Goal: Transaction & Acquisition: Purchase product/service

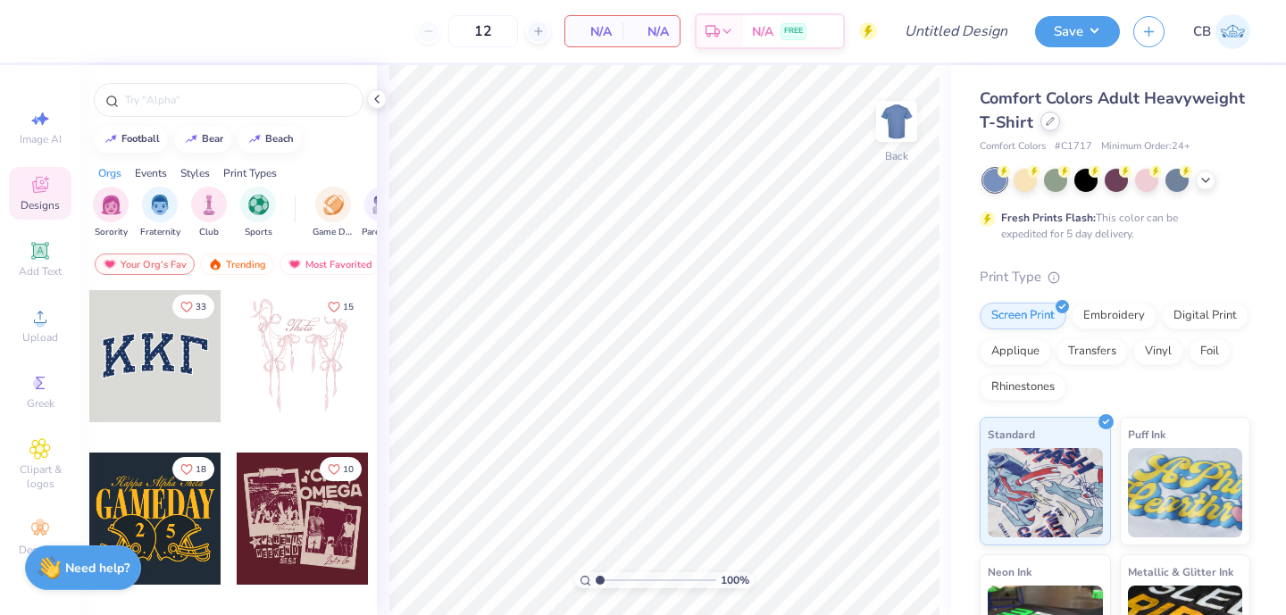
click at [1057, 124] on div at bounding box center [1050, 122] width 20 height 20
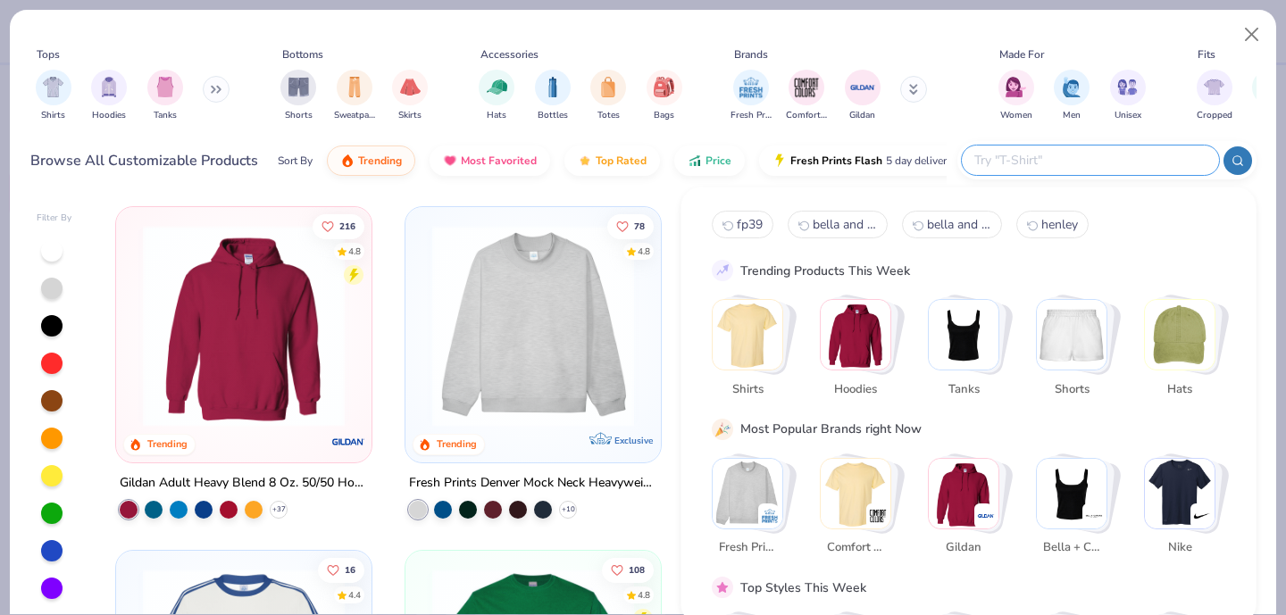
click at [1098, 154] on input "text" at bounding box center [1089, 160] width 234 height 21
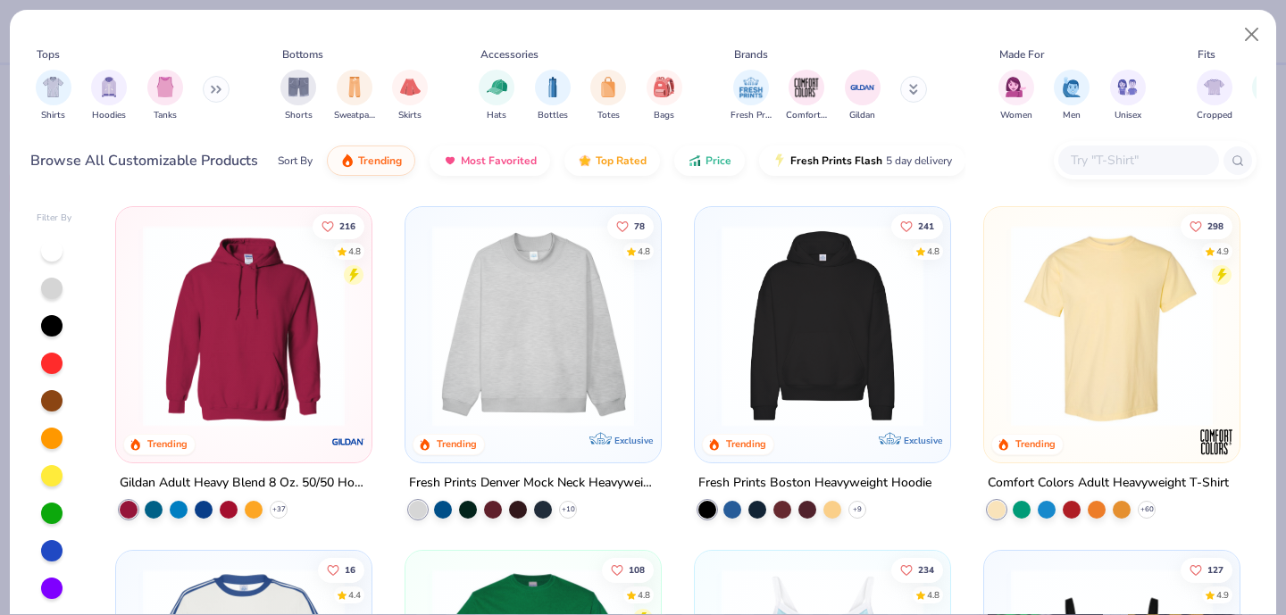
click at [506, 298] on img at bounding box center [533, 326] width 220 height 202
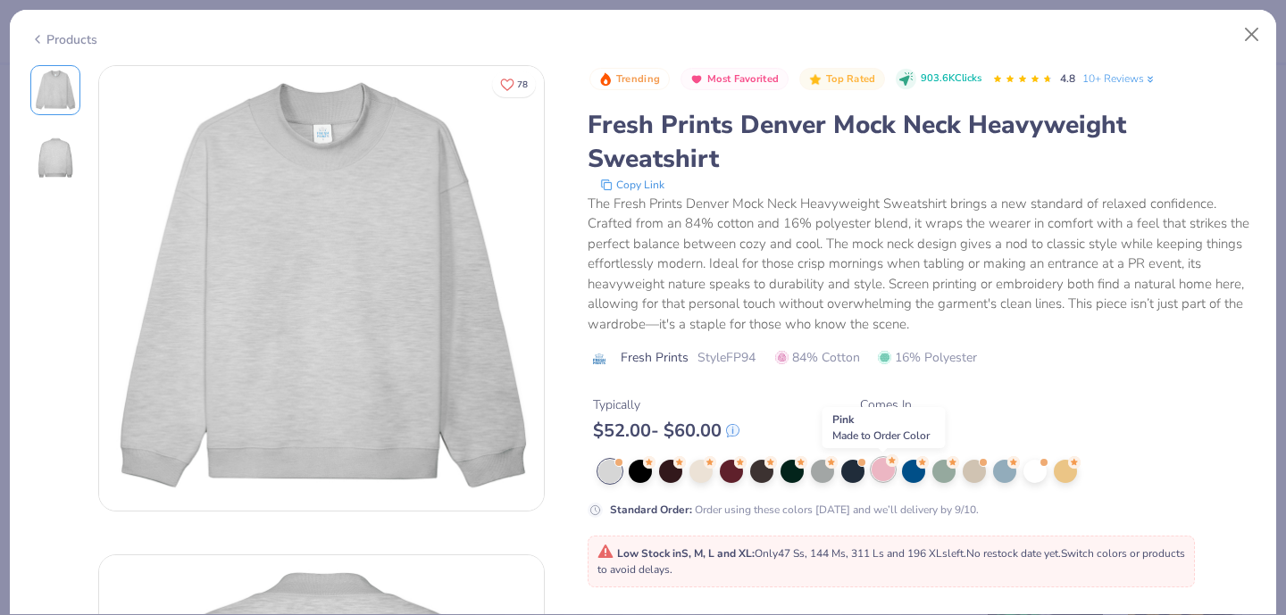
click at [886, 471] on div at bounding box center [882, 469] width 23 height 23
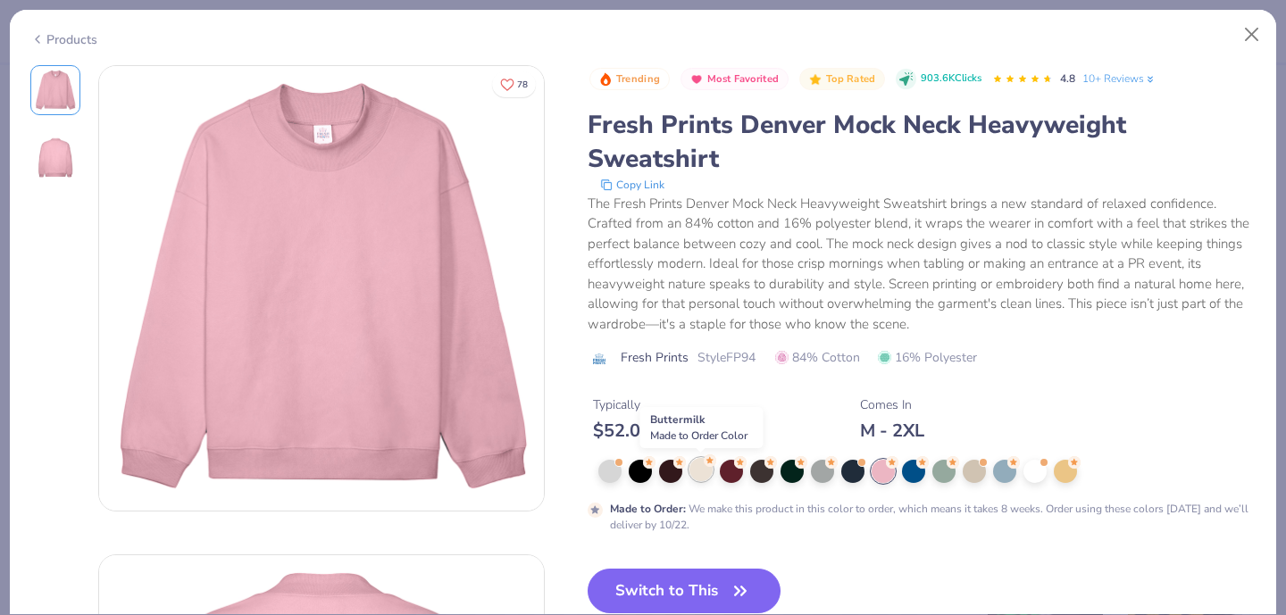
click at [700, 473] on div at bounding box center [700, 469] width 23 height 23
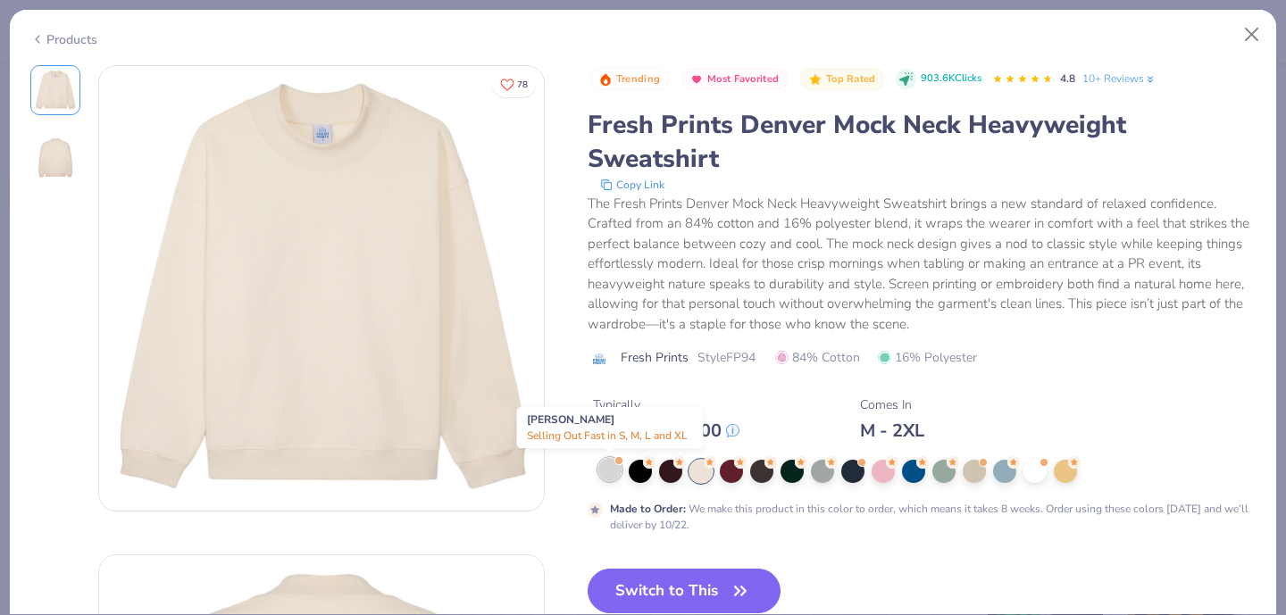
click at [603, 474] on div at bounding box center [609, 469] width 23 height 23
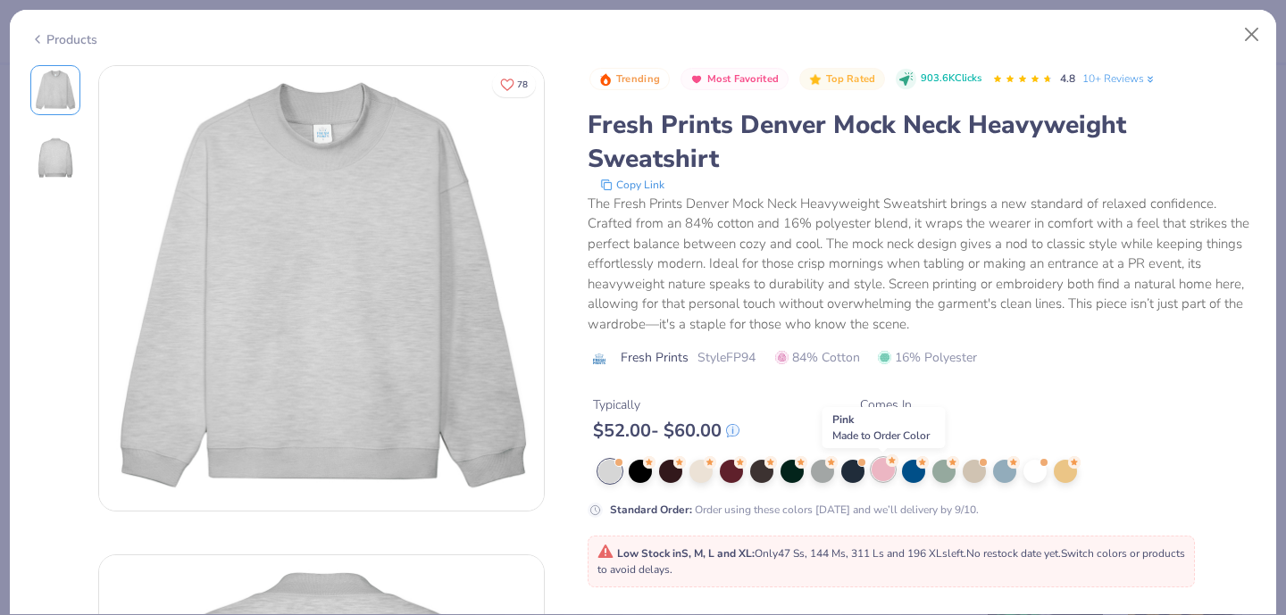
click at [889, 470] on div at bounding box center [882, 469] width 23 height 23
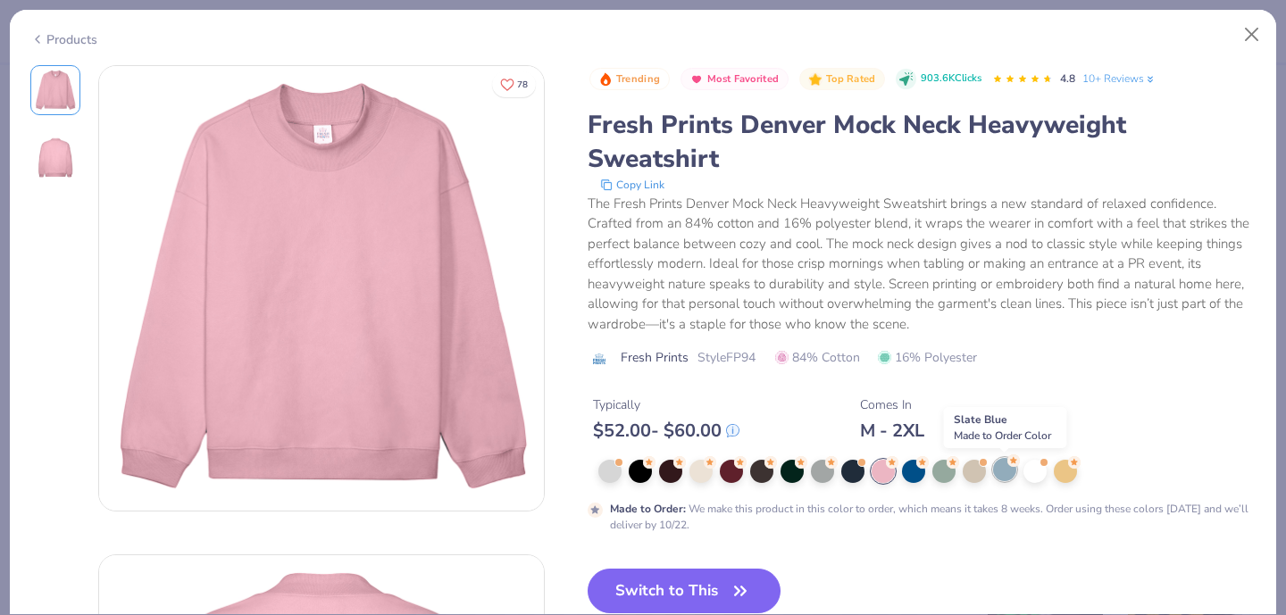
click at [1003, 472] on div at bounding box center [1004, 469] width 23 height 23
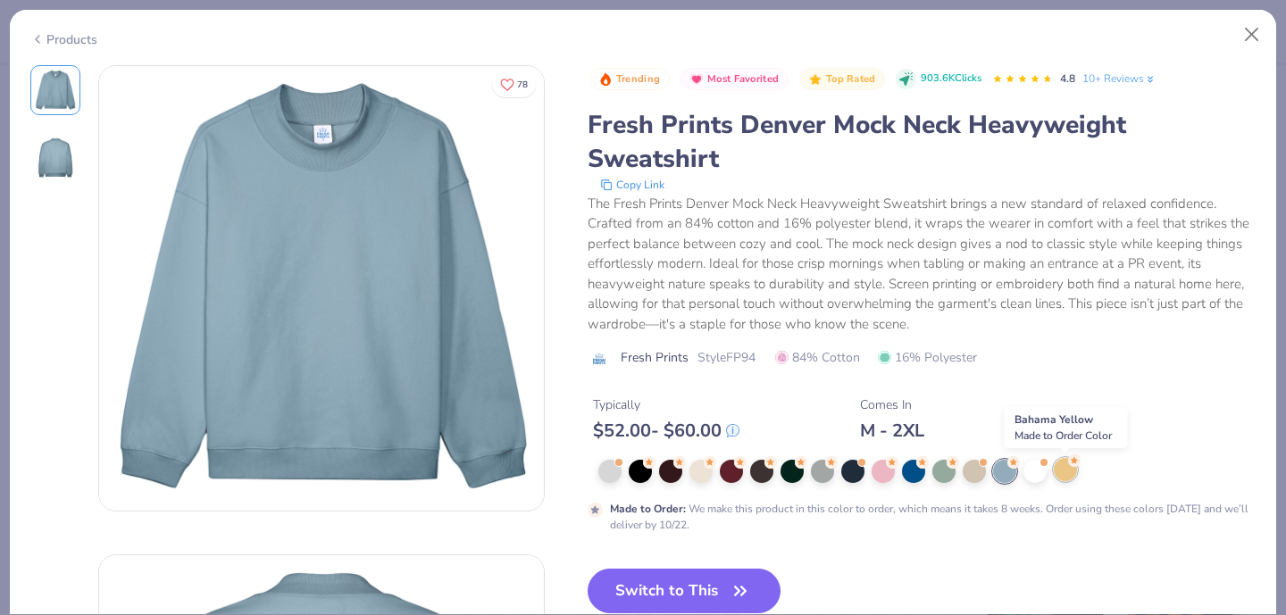
click at [1062, 472] on div at bounding box center [1064, 469] width 23 height 23
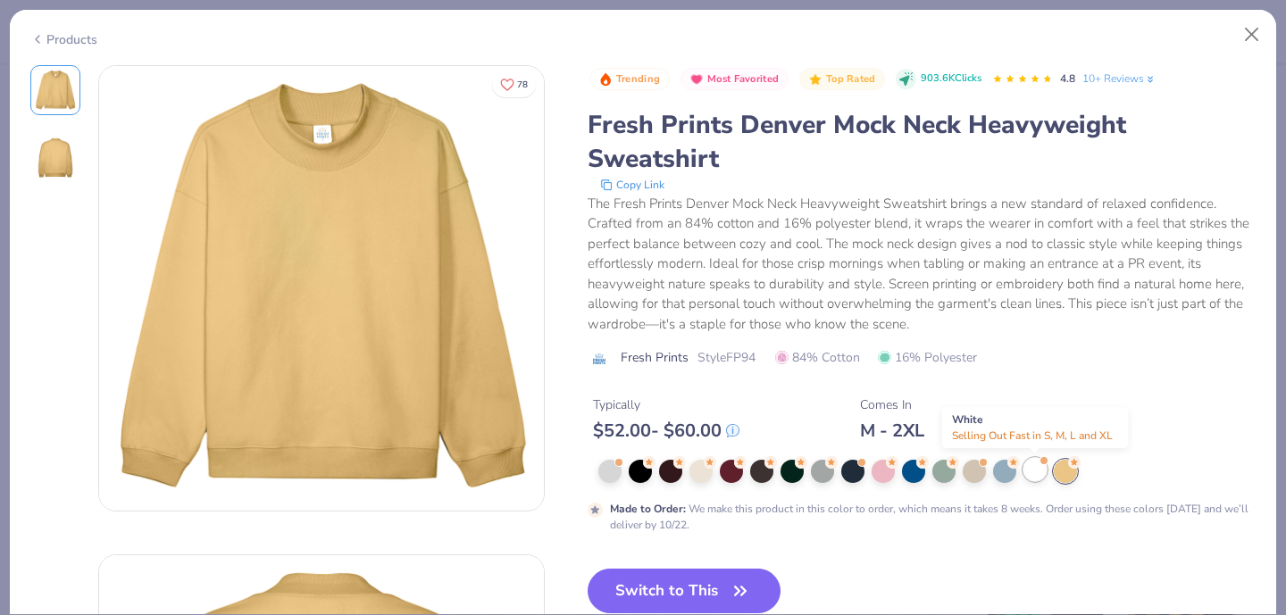
click at [1036, 473] on div at bounding box center [1034, 469] width 23 height 23
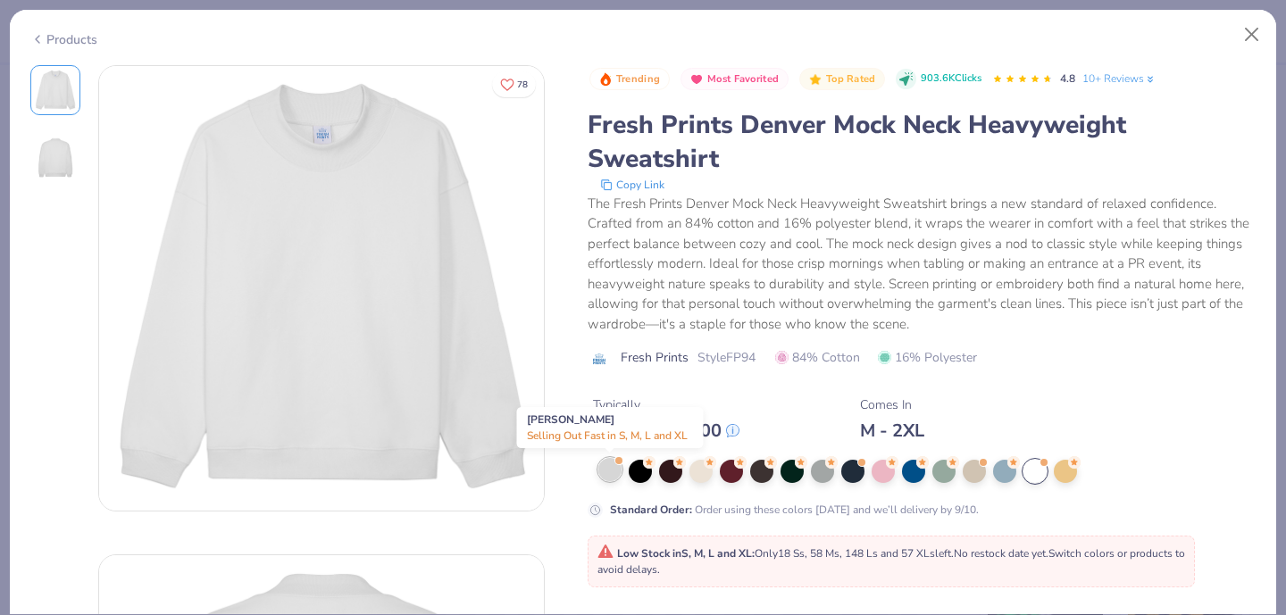
click at [614, 479] on div at bounding box center [609, 469] width 23 height 23
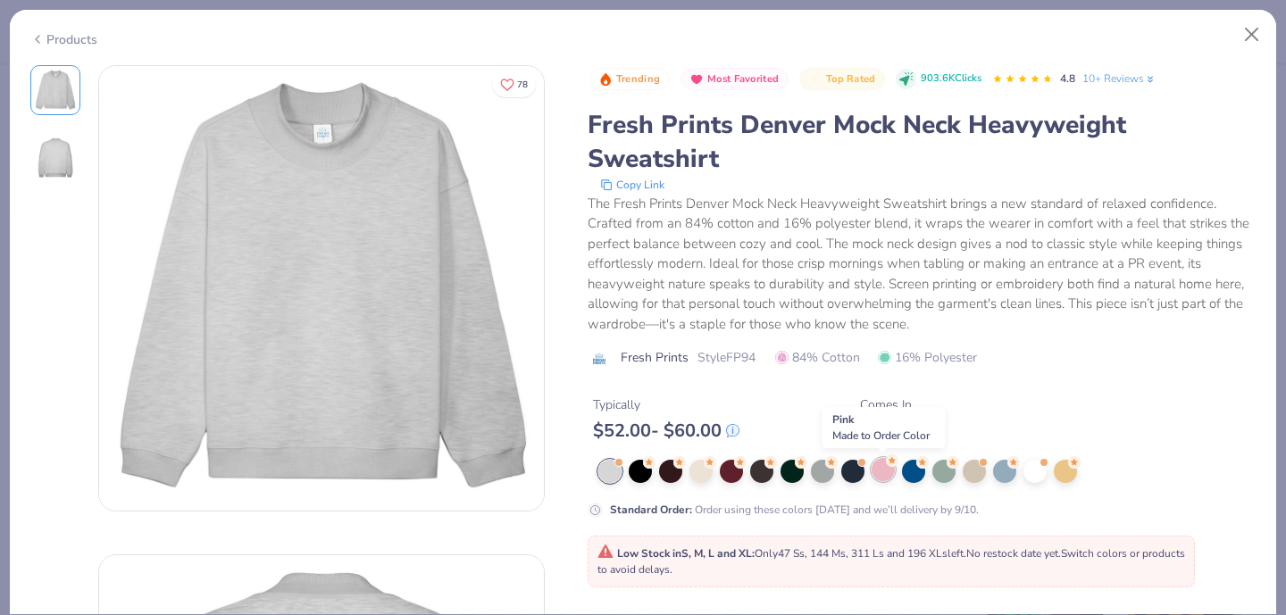
click at [894, 476] on div at bounding box center [882, 469] width 23 height 23
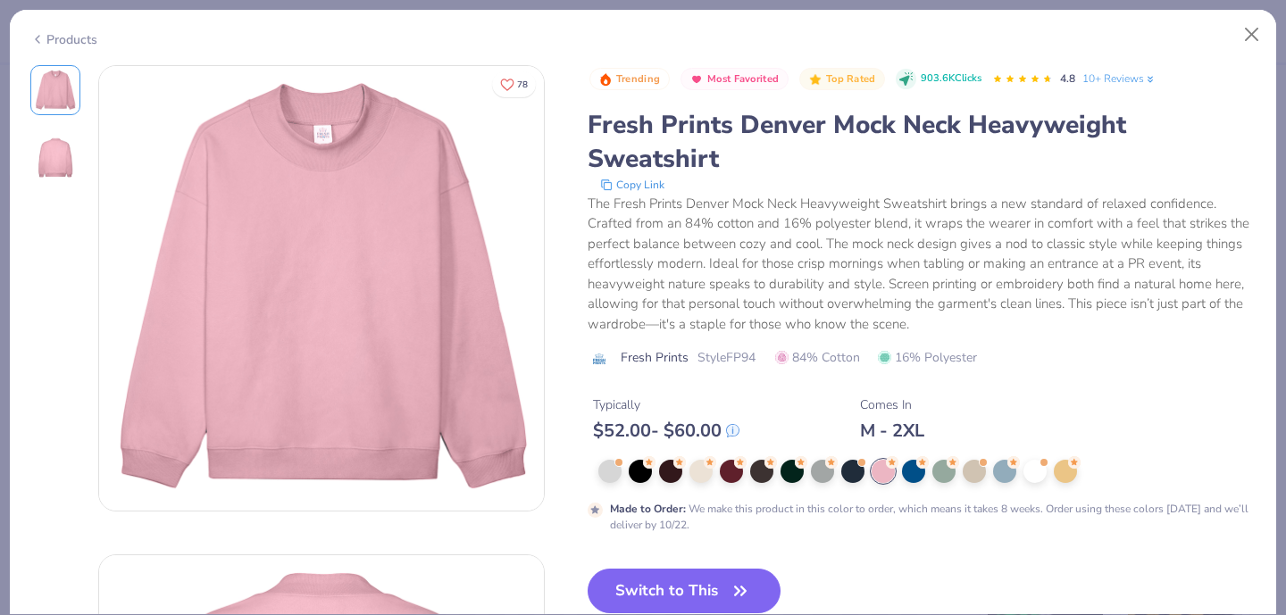
click at [622, 478] on div at bounding box center [927, 471] width 658 height 23
click at [612, 478] on div at bounding box center [609, 469] width 23 height 23
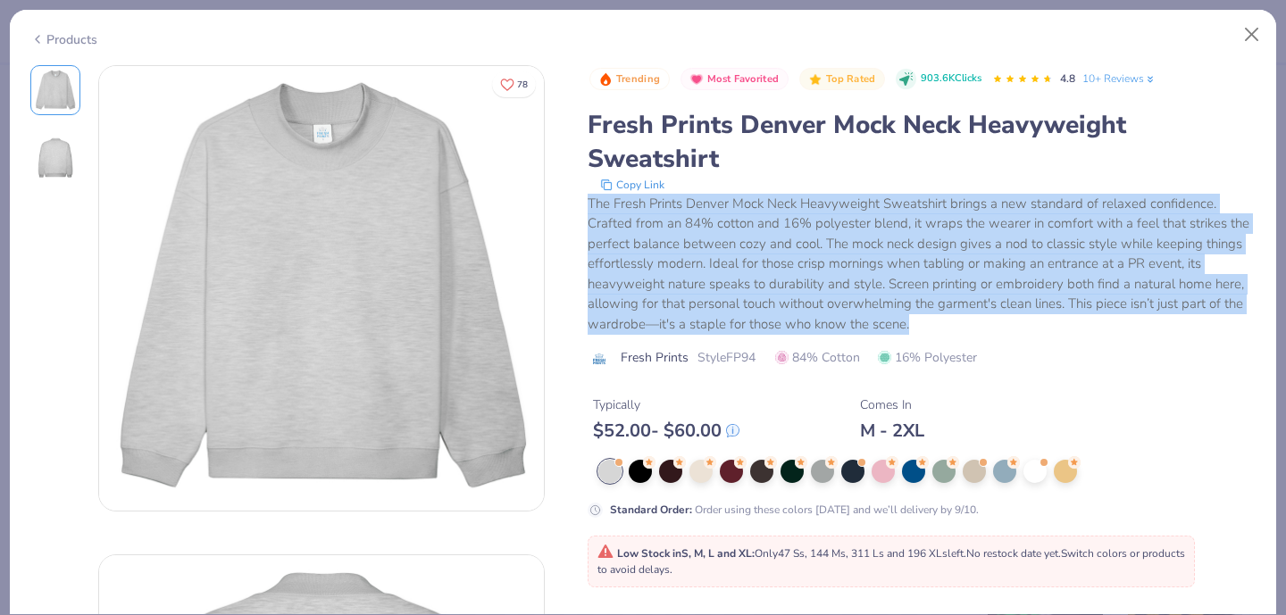
drag, startPoint x: 588, startPoint y: 206, endPoint x: 958, endPoint y: 337, distance: 392.2
click at [958, 337] on div "Trending Most Favorited Top Rated 903.6K Clicks 4.8 10+ Reviews Fresh Prints De…" at bounding box center [921, 223] width 669 height 317
click at [936, 332] on div "The Fresh Prints Denver Mock Neck Heavyweight Sweatshirt brings a new standard …" at bounding box center [921, 264] width 669 height 141
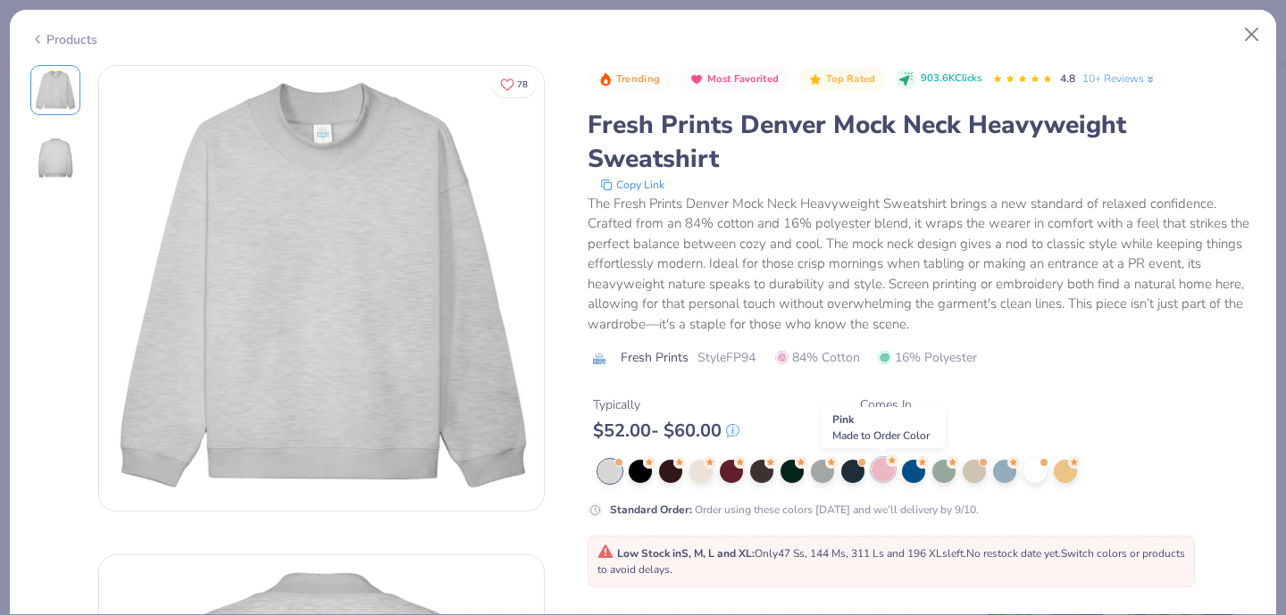
click at [887, 474] on div at bounding box center [882, 469] width 23 height 23
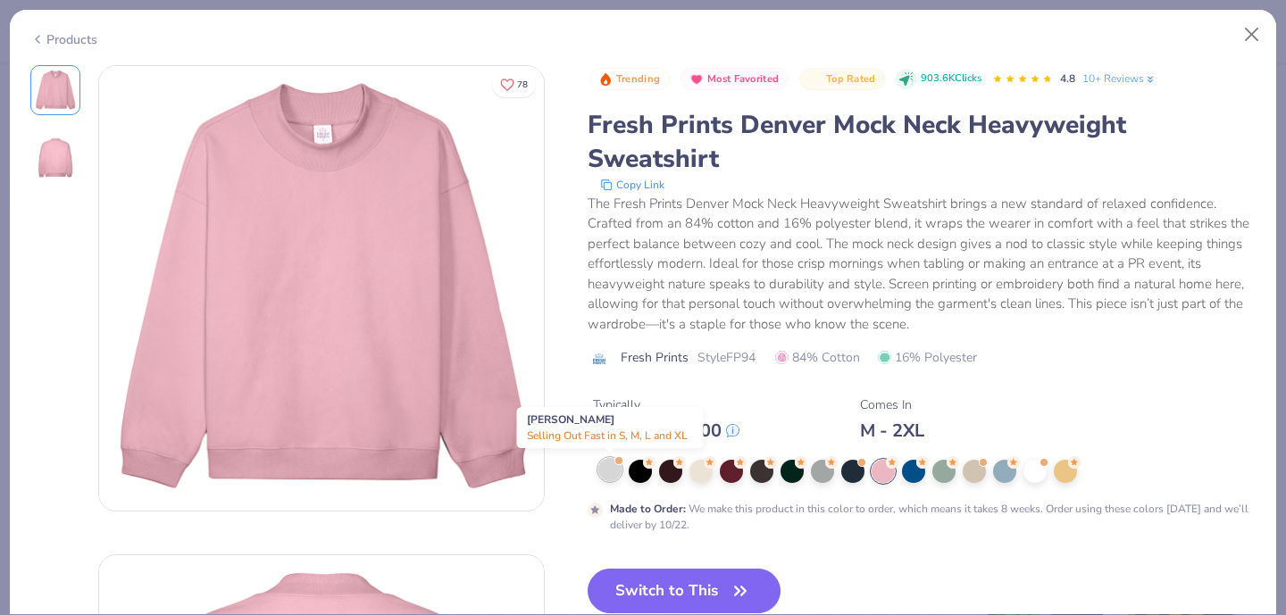
click at [613, 476] on div at bounding box center [609, 469] width 23 height 23
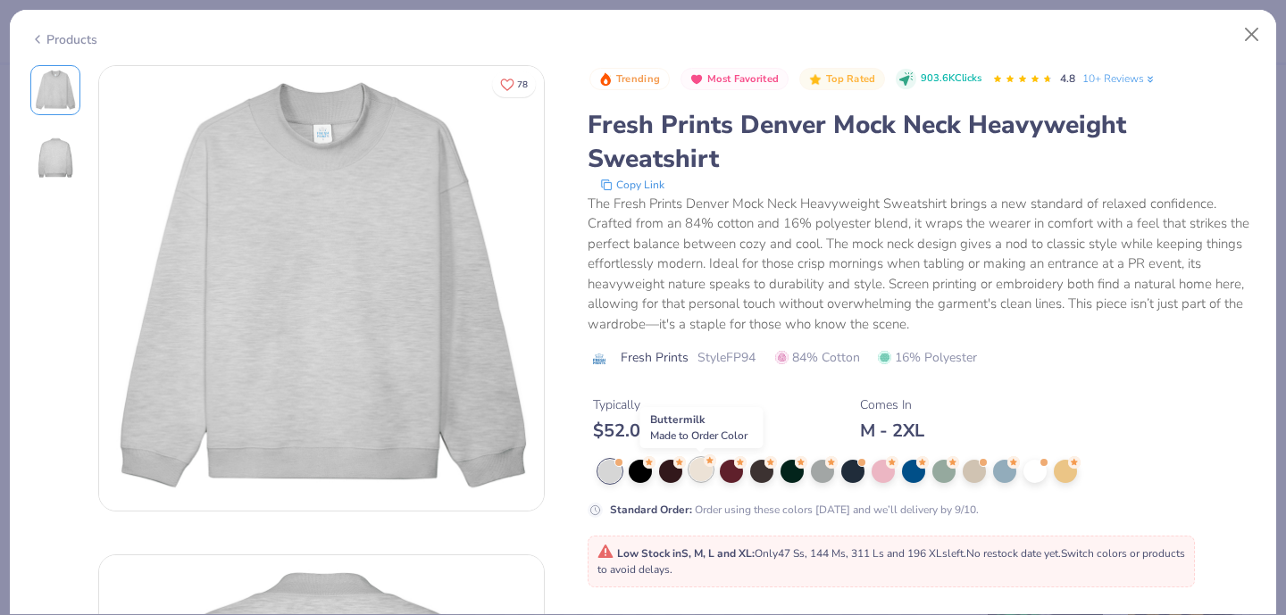
click at [695, 473] on div at bounding box center [700, 469] width 23 height 23
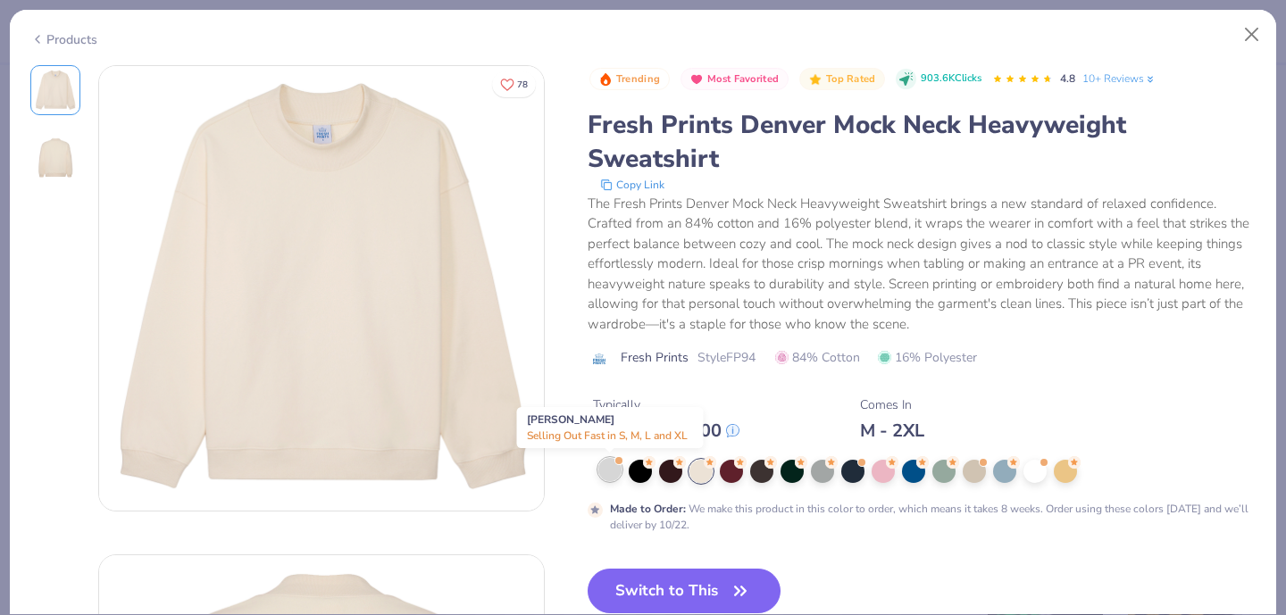
click at [615, 467] on div at bounding box center [609, 469] width 23 height 23
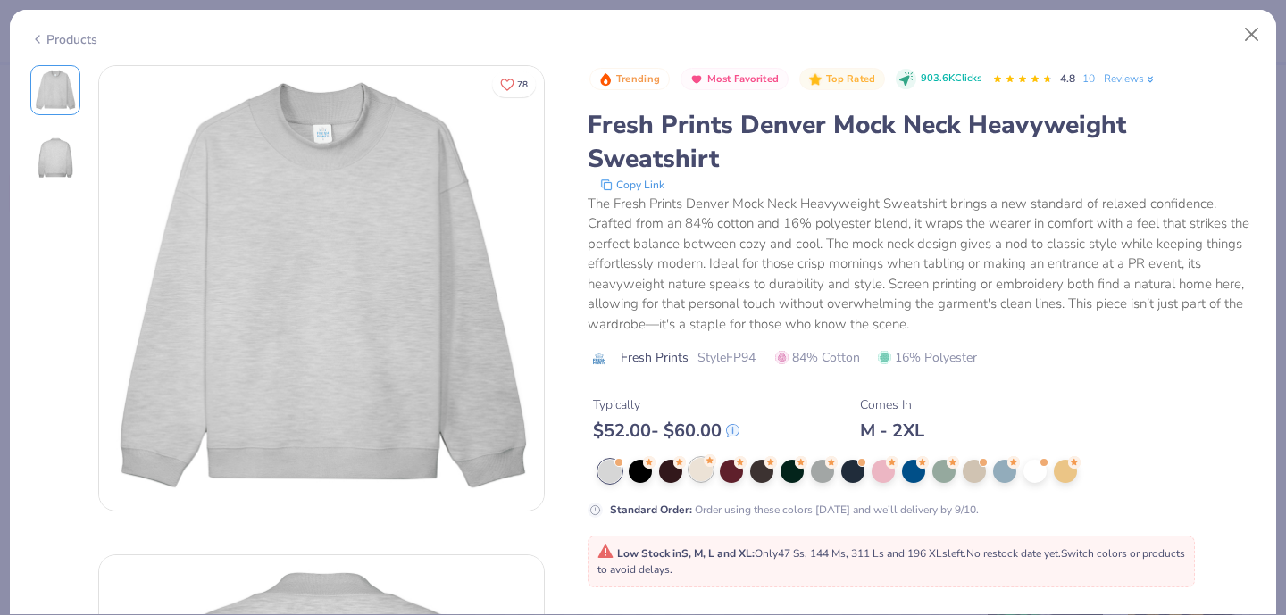
click at [701, 478] on div at bounding box center [700, 469] width 23 height 23
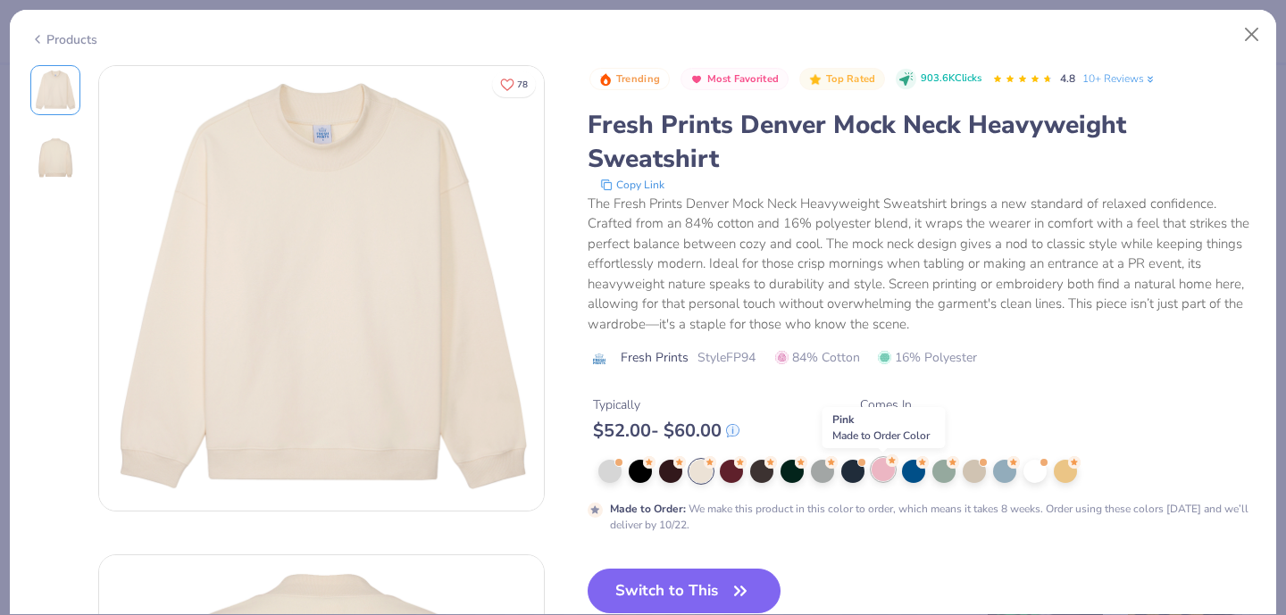
click at [879, 478] on div at bounding box center [882, 469] width 23 height 23
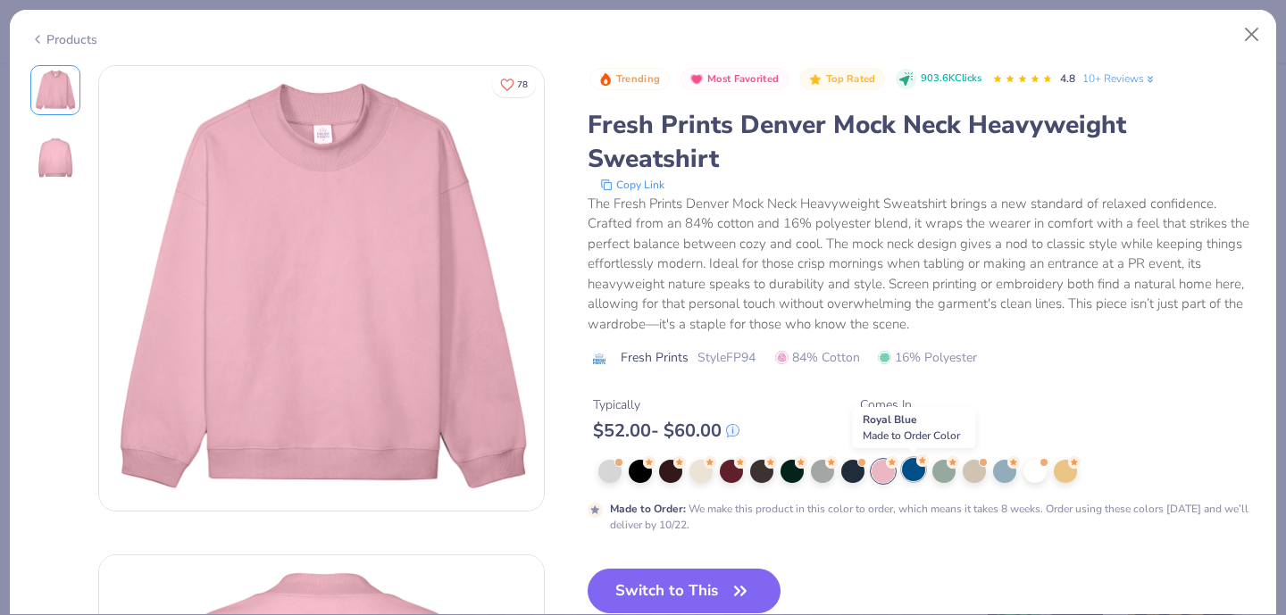
click at [911, 472] on div at bounding box center [913, 469] width 23 height 23
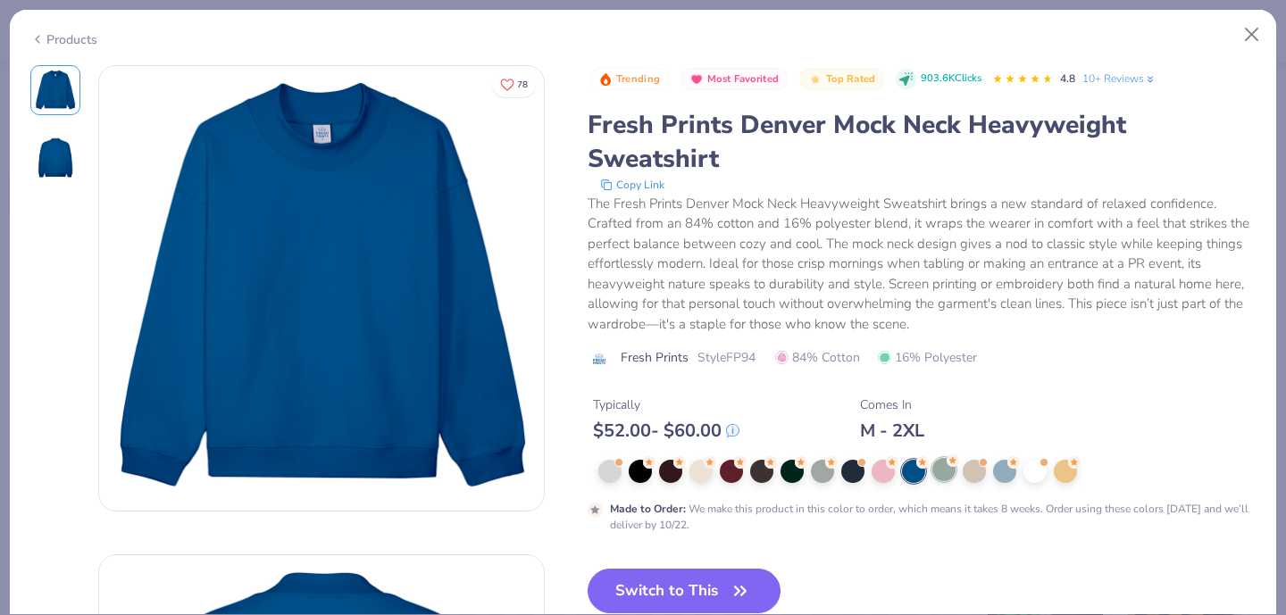
click at [946, 471] on div at bounding box center [943, 469] width 23 height 23
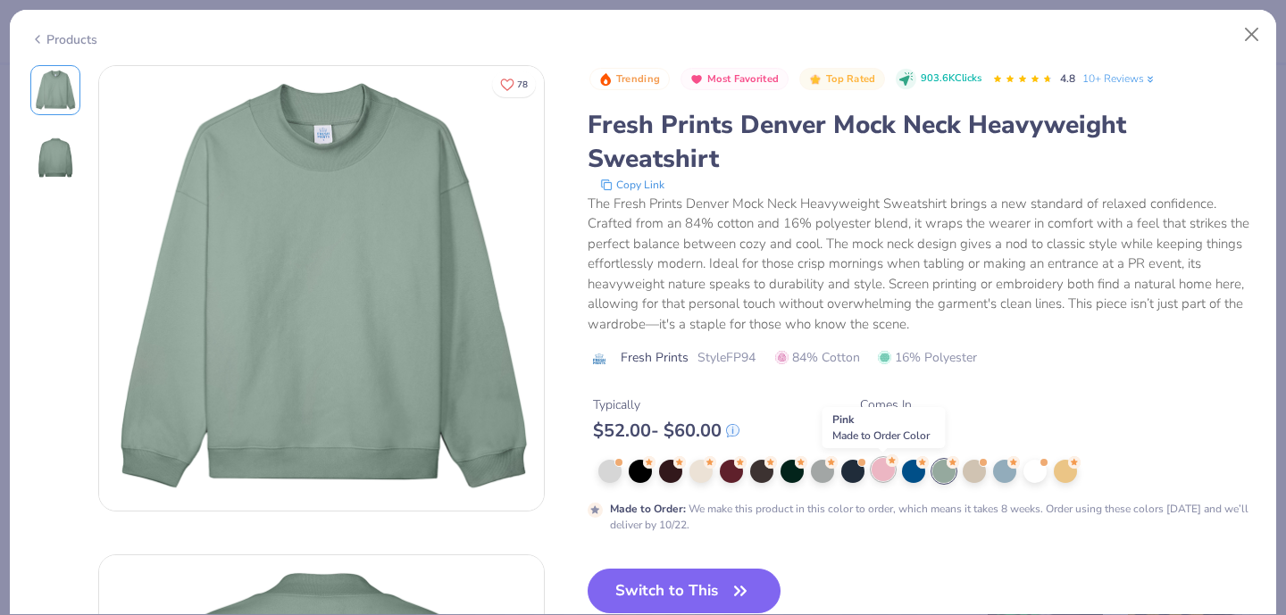
click at [880, 467] on div at bounding box center [882, 469] width 23 height 23
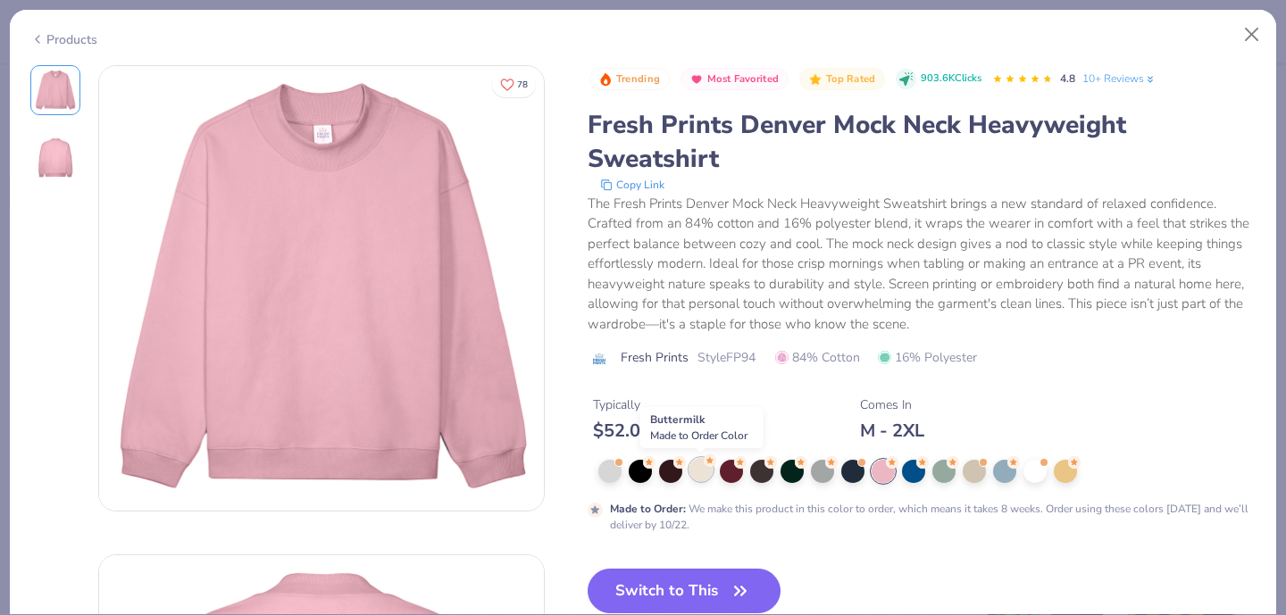
click at [700, 470] on div at bounding box center [700, 469] width 23 height 23
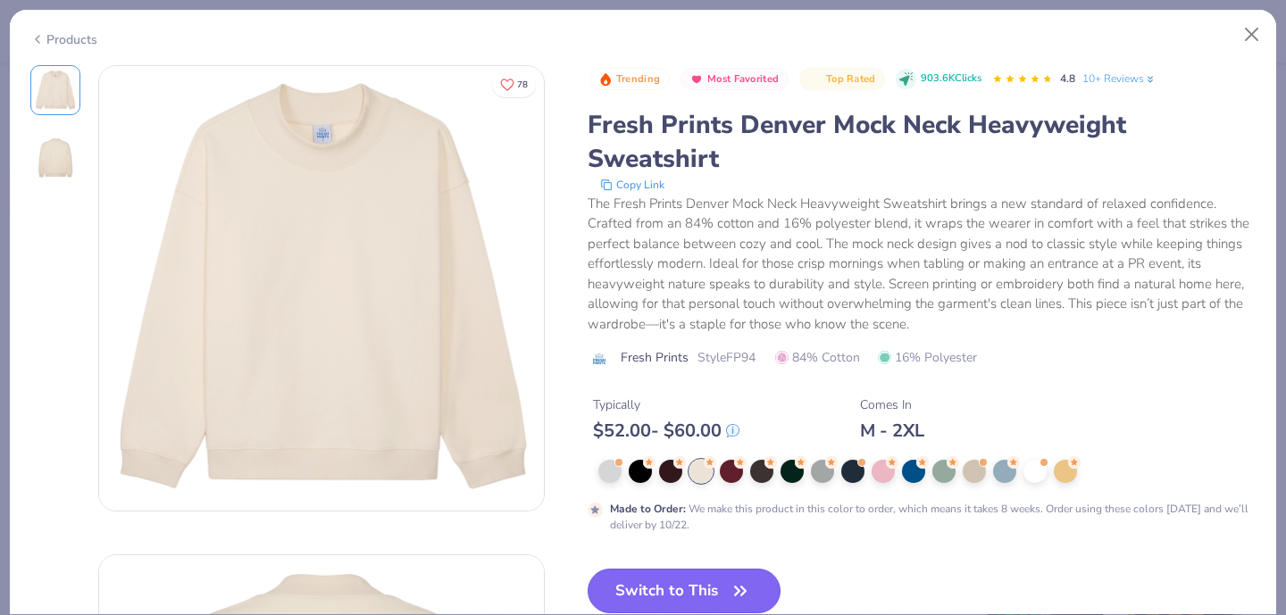
click at [688, 582] on button "Switch to This" at bounding box center [684, 591] width 194 height 45
type input "50"
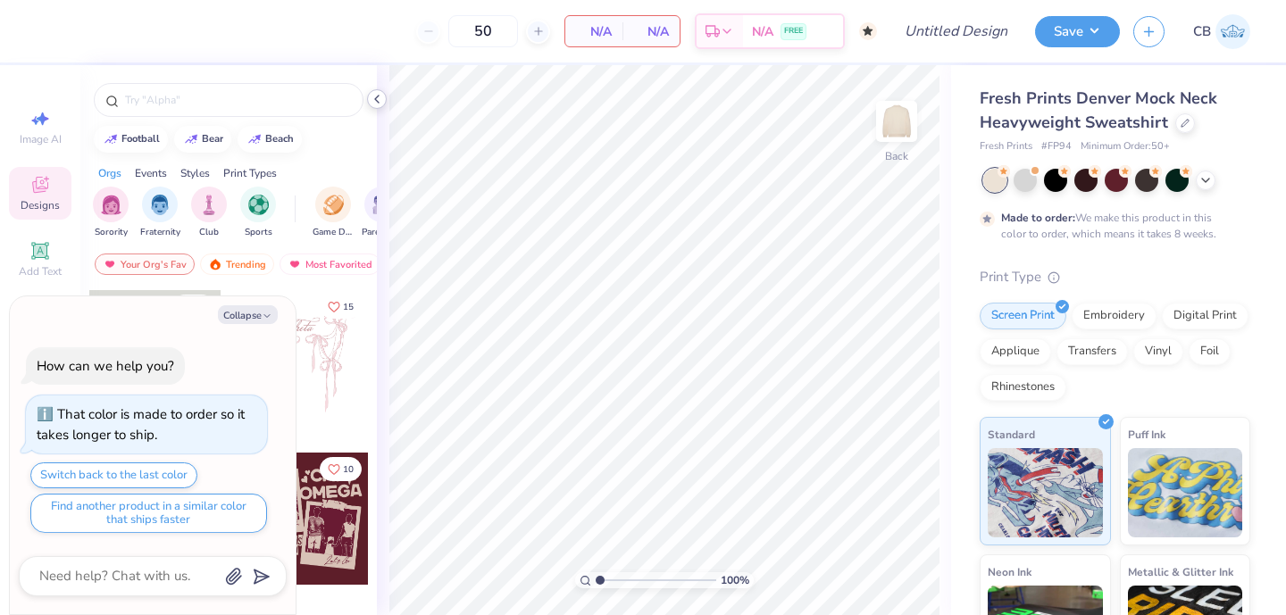
click at [373, 102] on icon at bounding box center [377, 99] width 14 height 14
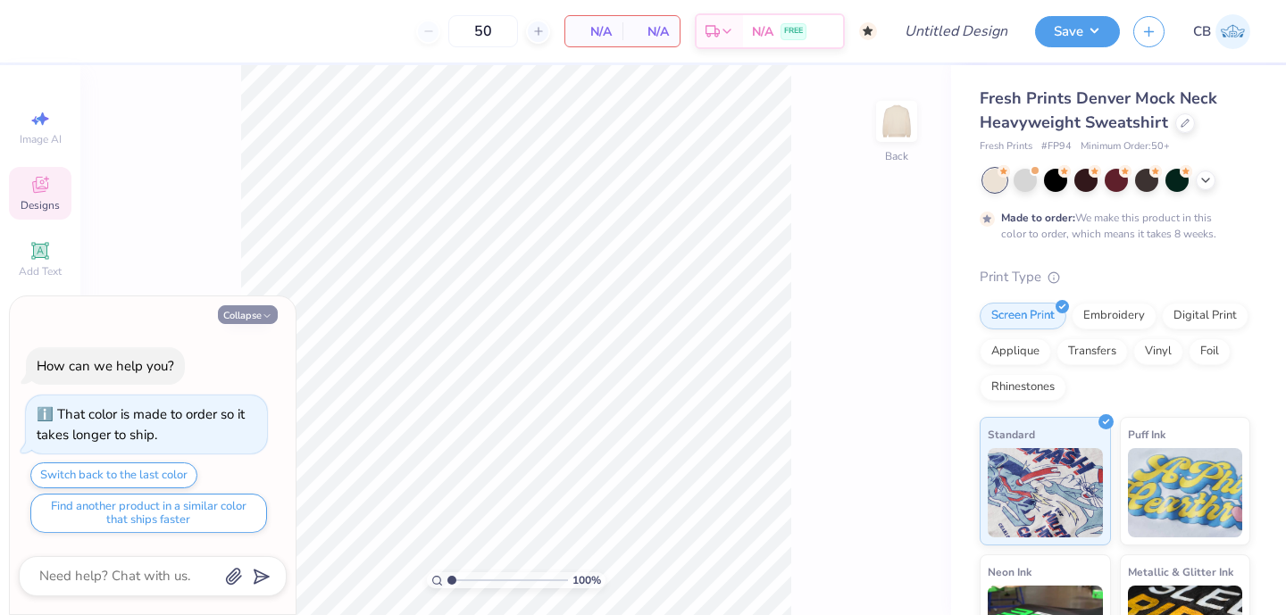
click at [265, 320] on icon "button" at bounding box center [267, 316] width 11 height 11
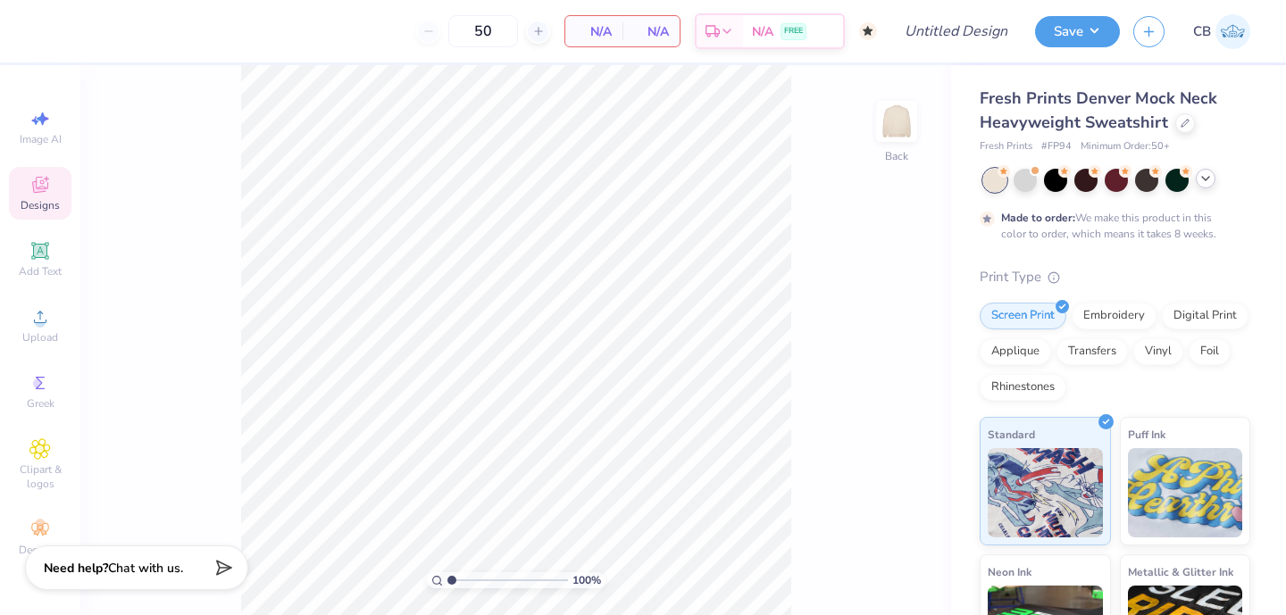
click at [1197, 181] on div at bounding box center [1205, 179] width 20 height 20
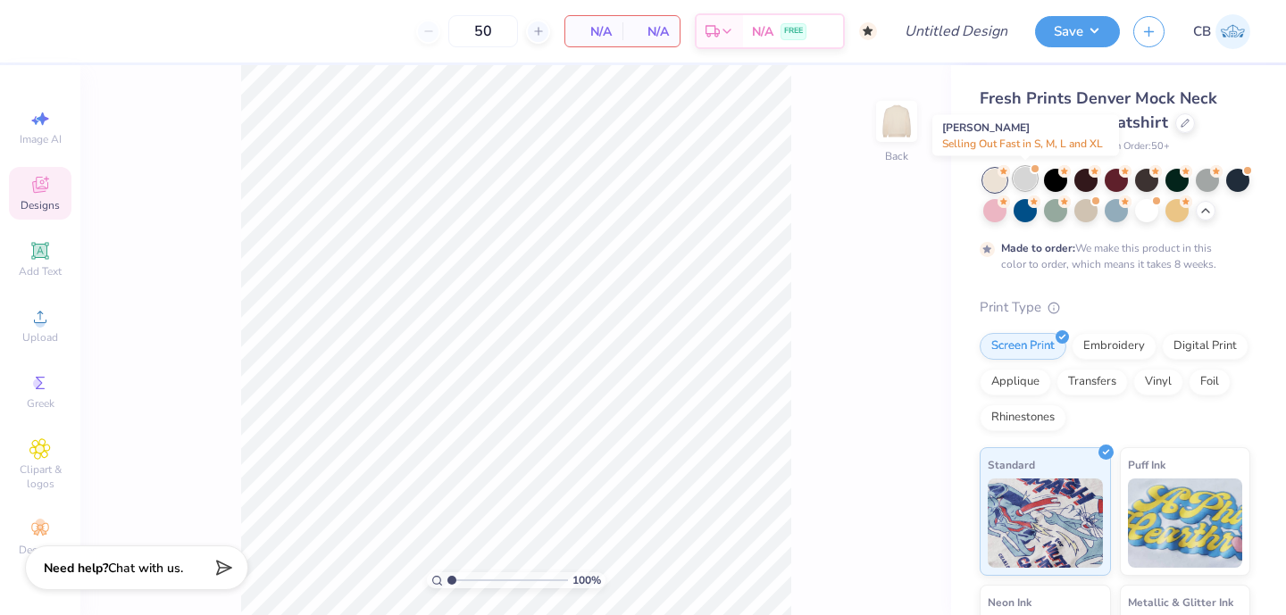
click at [1026, 177] on div at bounding box center [1024, 178] width 23 height 23
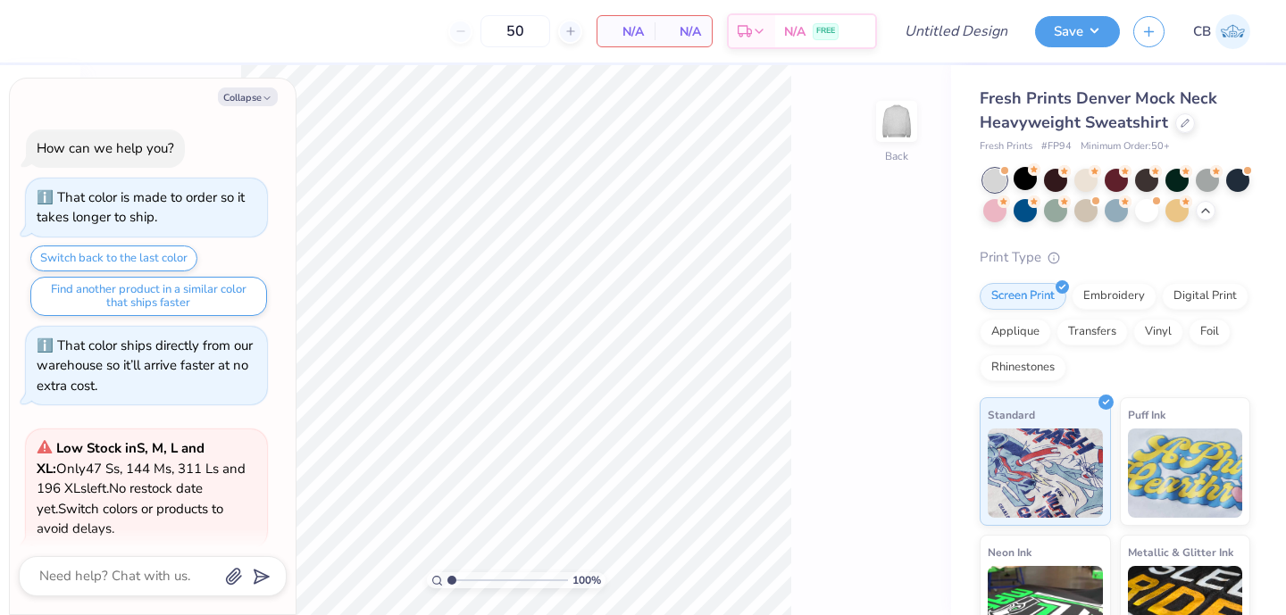
scroll to position [416, 0]
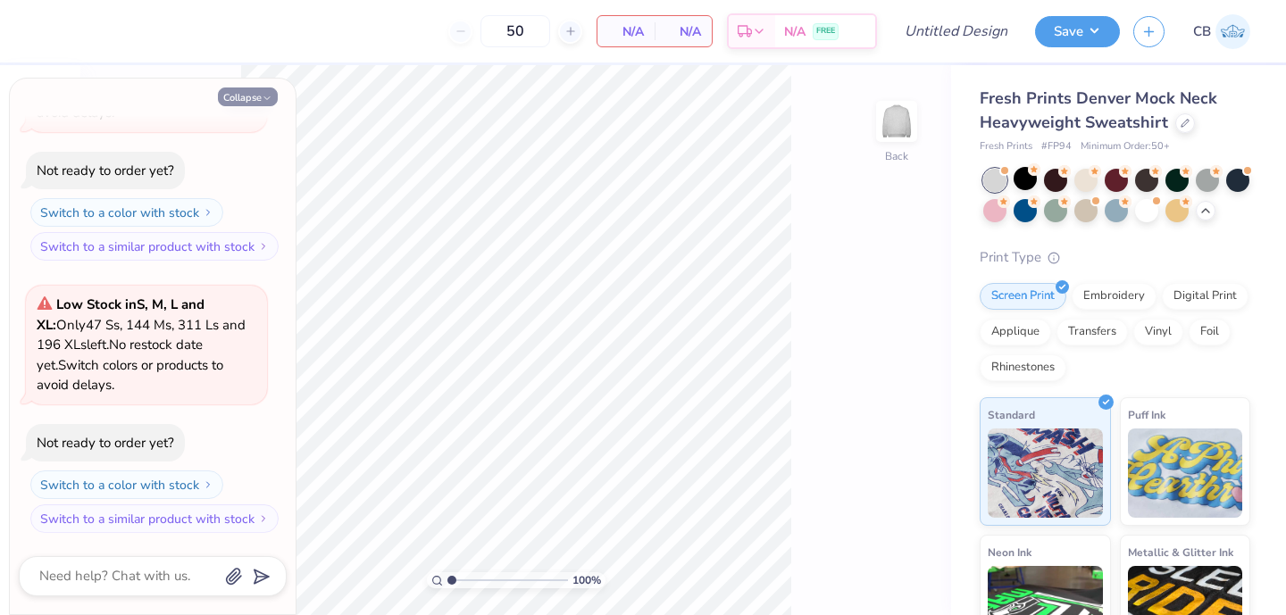
click at [246, 93] on button "Collapse" at bounding box center [248, 96] width 60 height 19
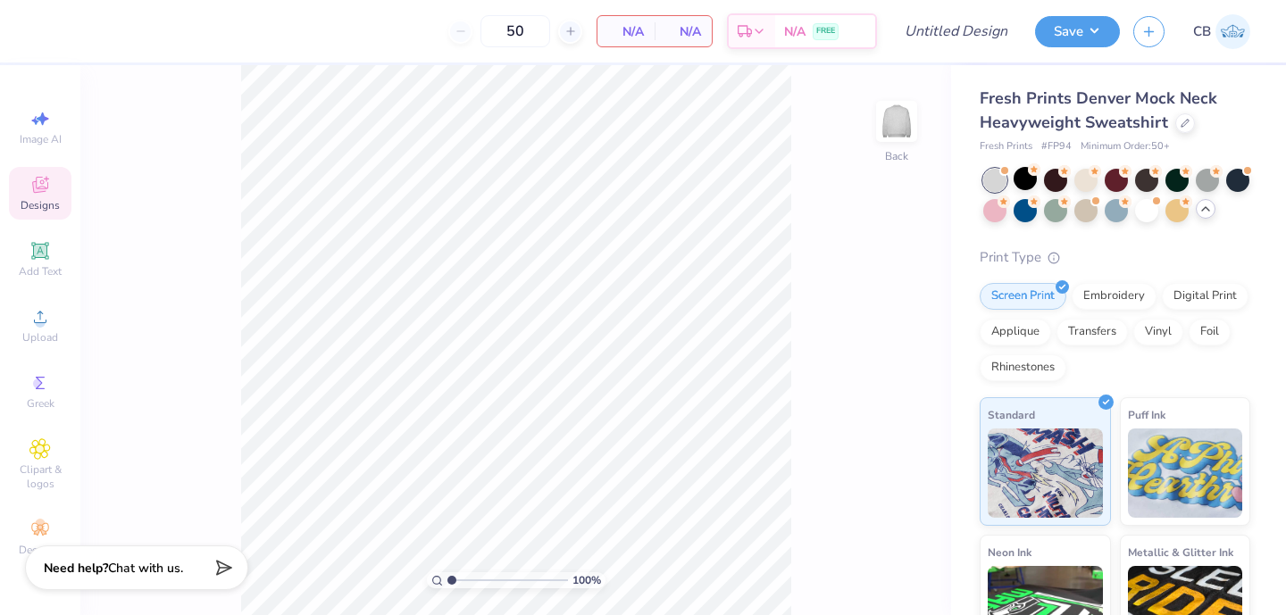
click at [1199, 209] on icon at bounding box center [1205, 209] width 14 height 14
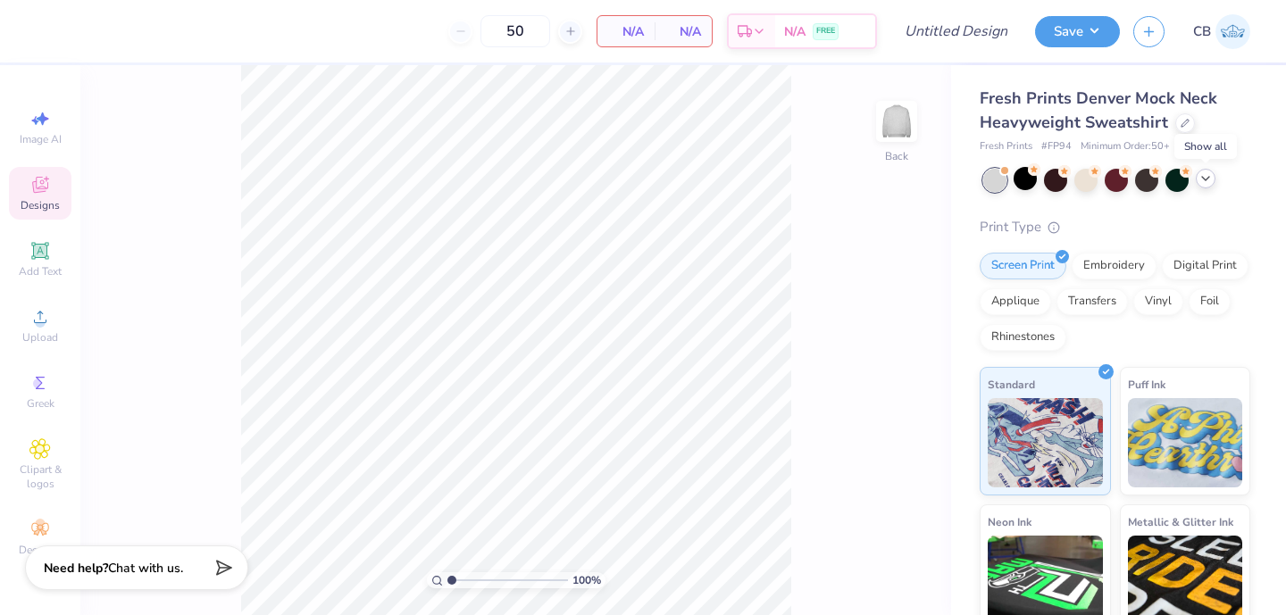
click at [1198, 179] on icon at bounding box center [1205, 178] width 14 height 14
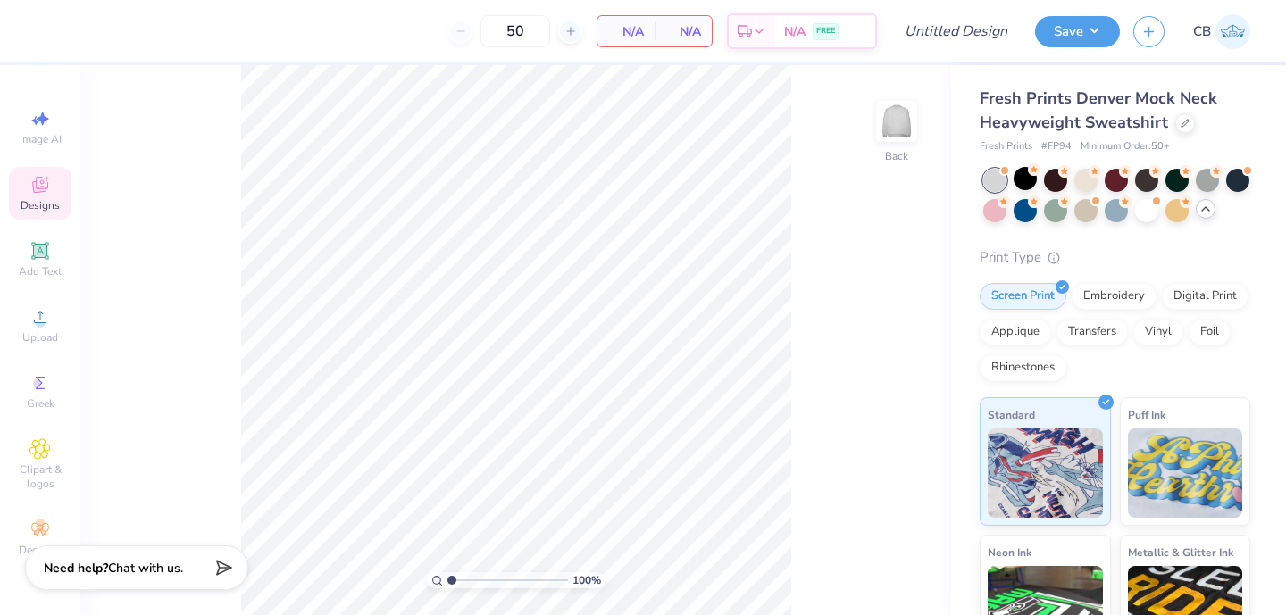
click at [1203, 208] on icon at bounding box center [1205, 209] width 14 height 14
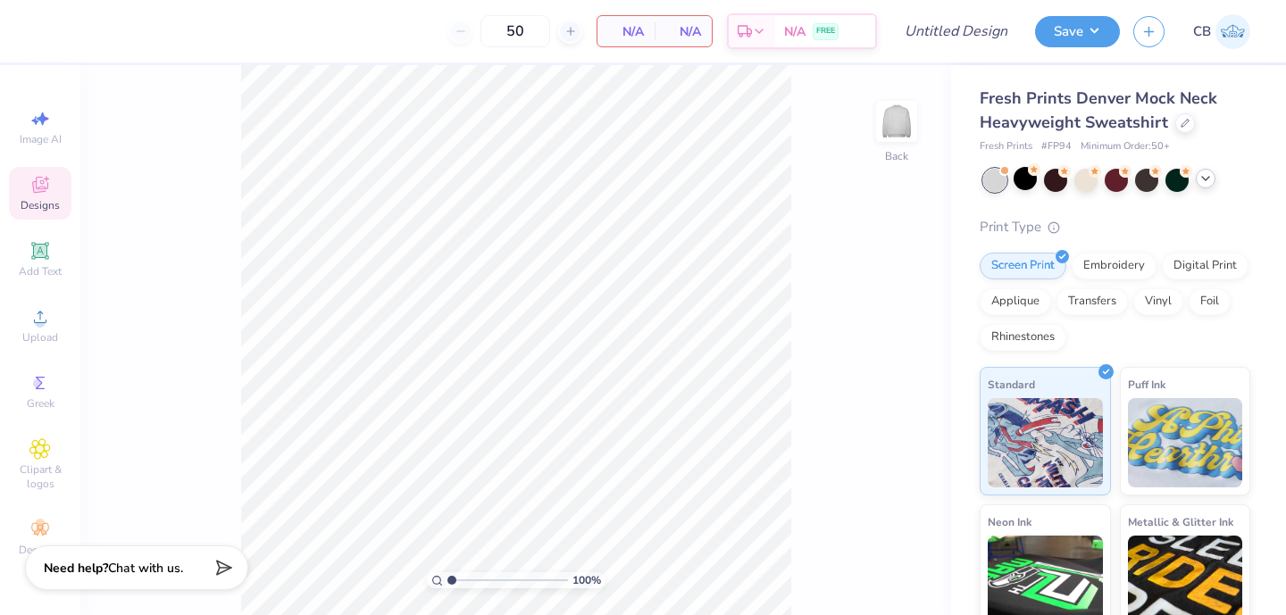
click at [1206, 177] on icon at bounding box center [1205, 178] width 14 height 14
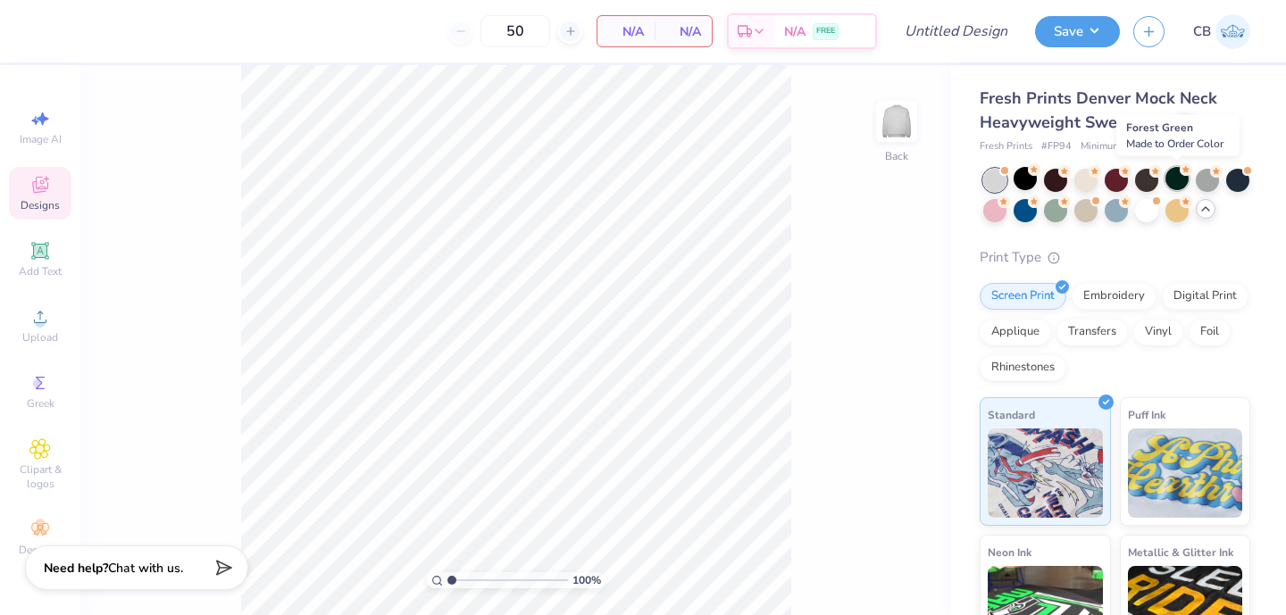
click at [1173, 179] on div at bounding box center [1176, 178] width 23 height 23
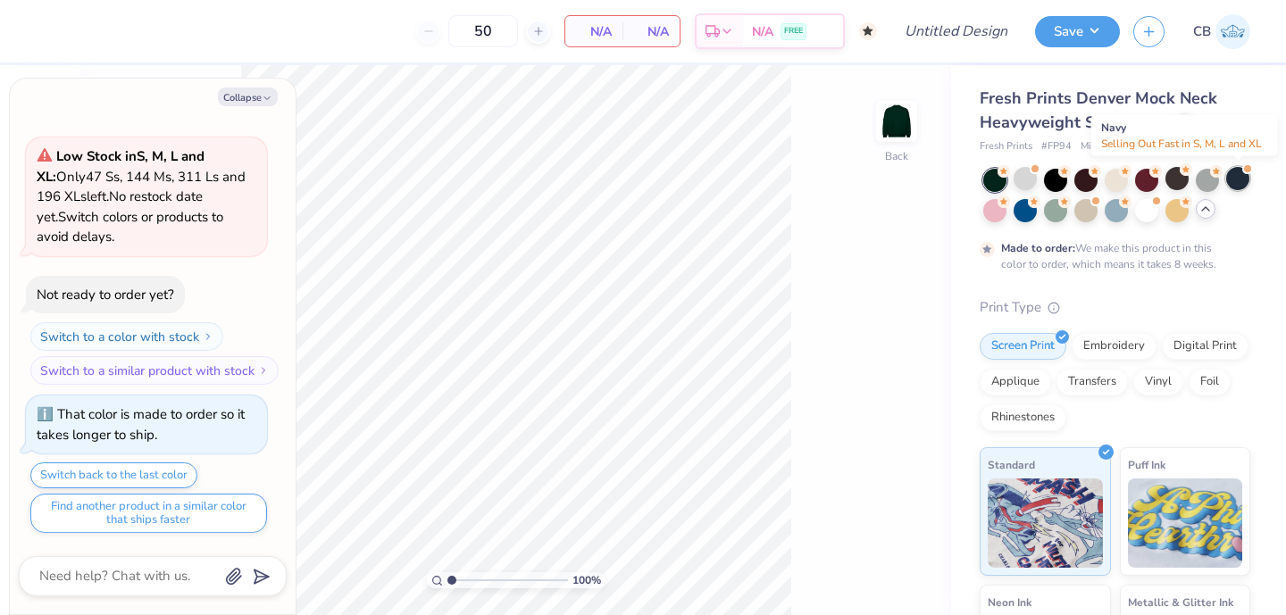
click at [1243, 179] on div at bounding box center [1237, 178] width 23 height 23
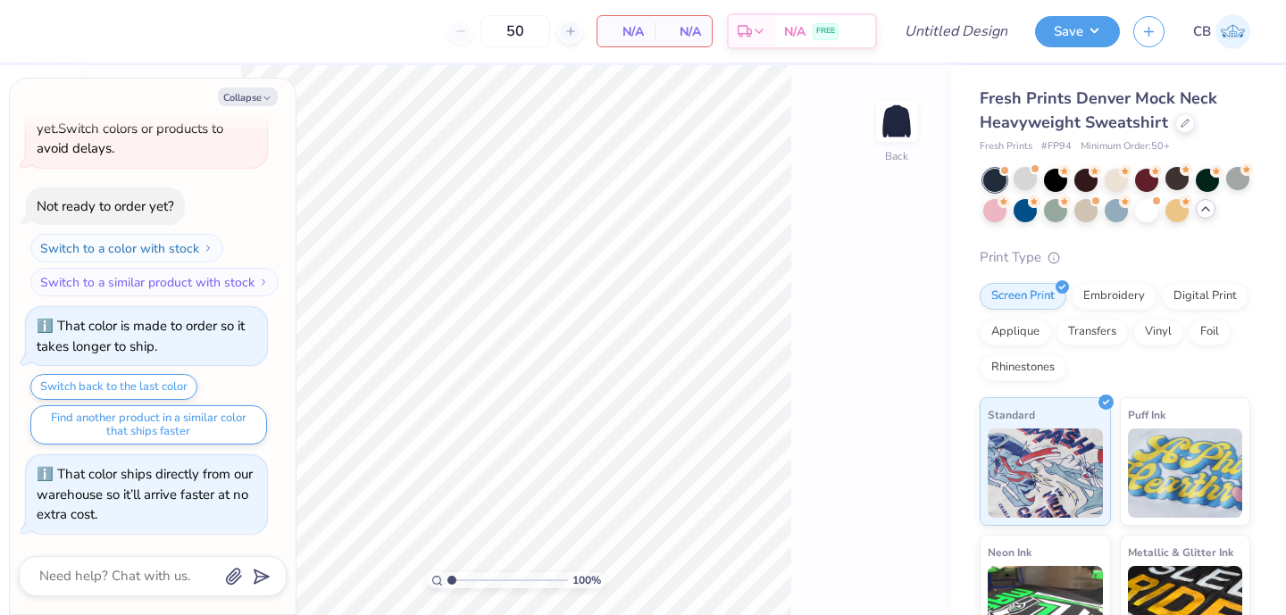
scroll to position [905, 0]
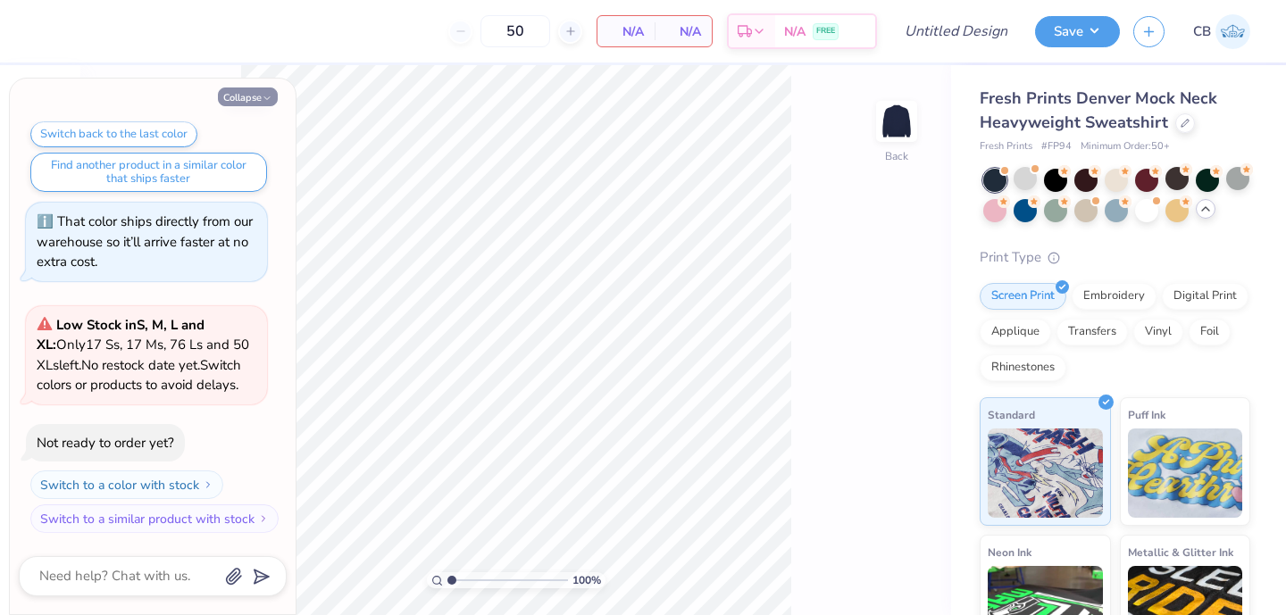
click at [225, 104] on button "Collapse" at bounding box center [248, 96] width 60 height 19
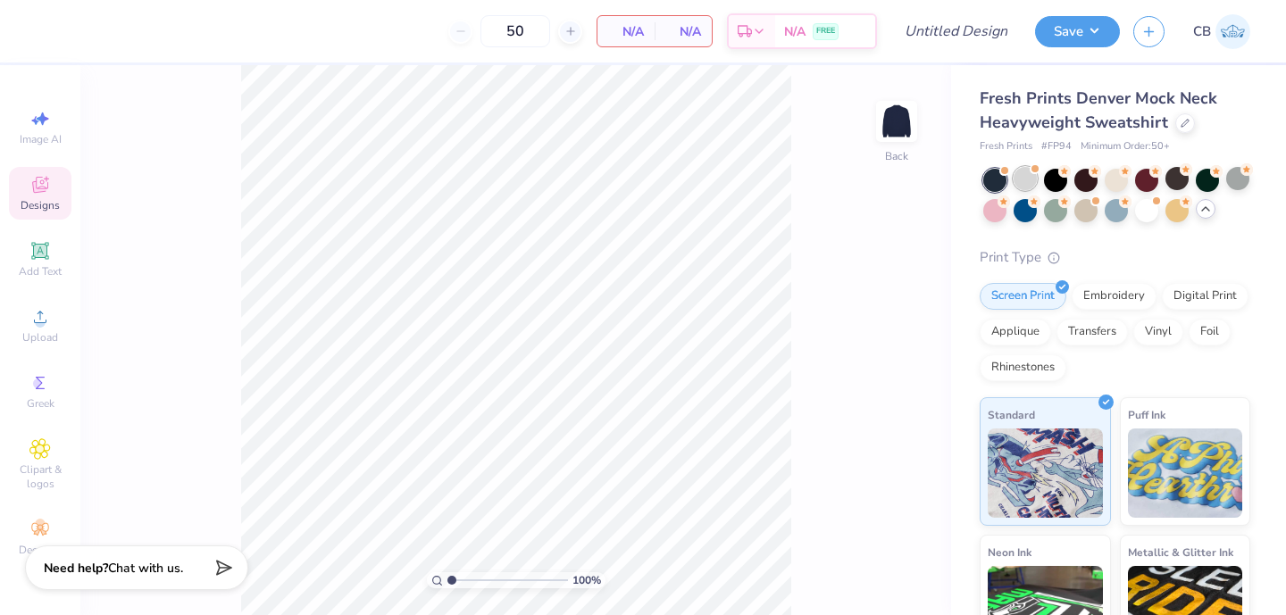
click at [1028, 183] on div at bounding box center [1024, 178] width 23 height 23
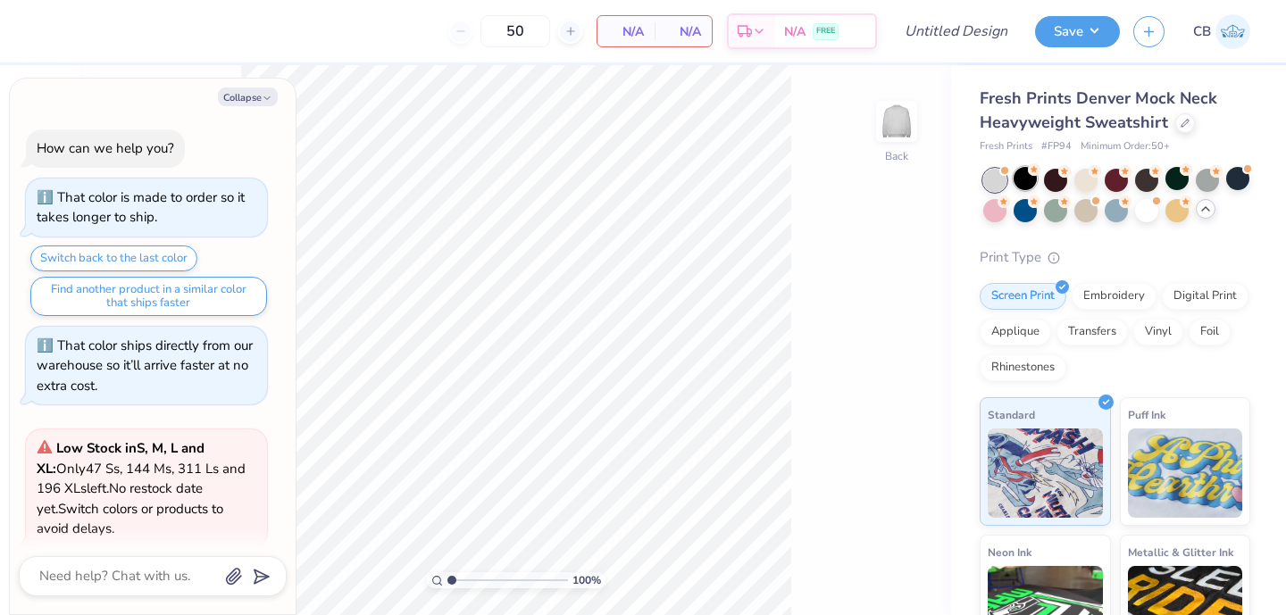
scroll to position [1178, 0]
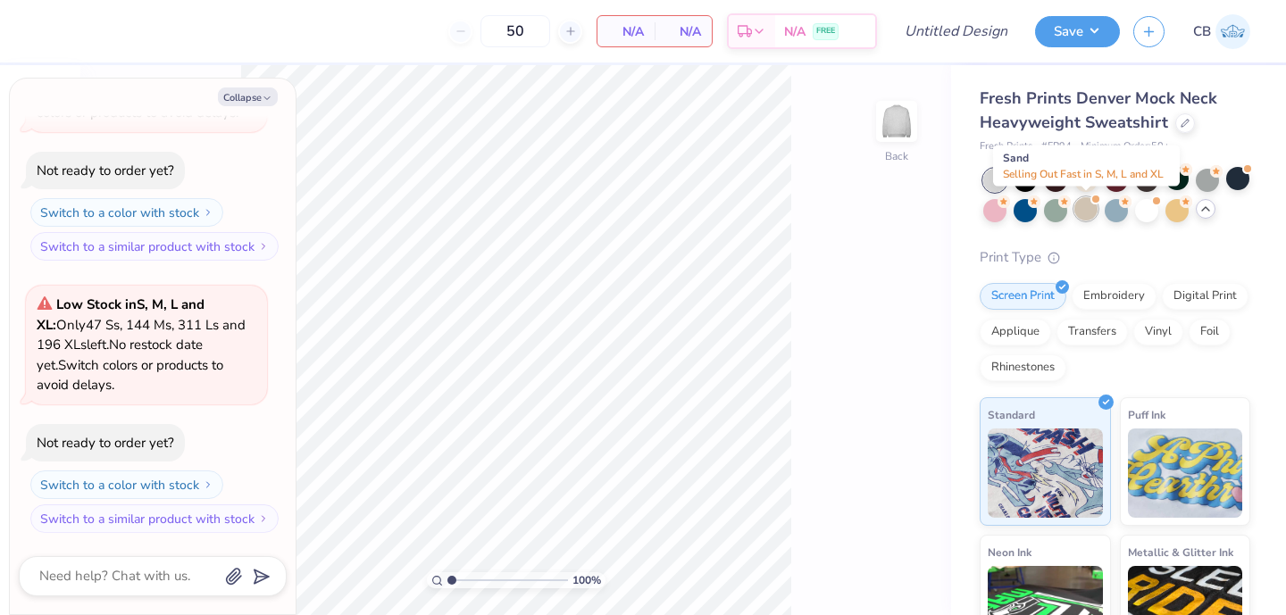
click at [1089, 204] on div at bounding box center [1085, 208] width 23 height 23
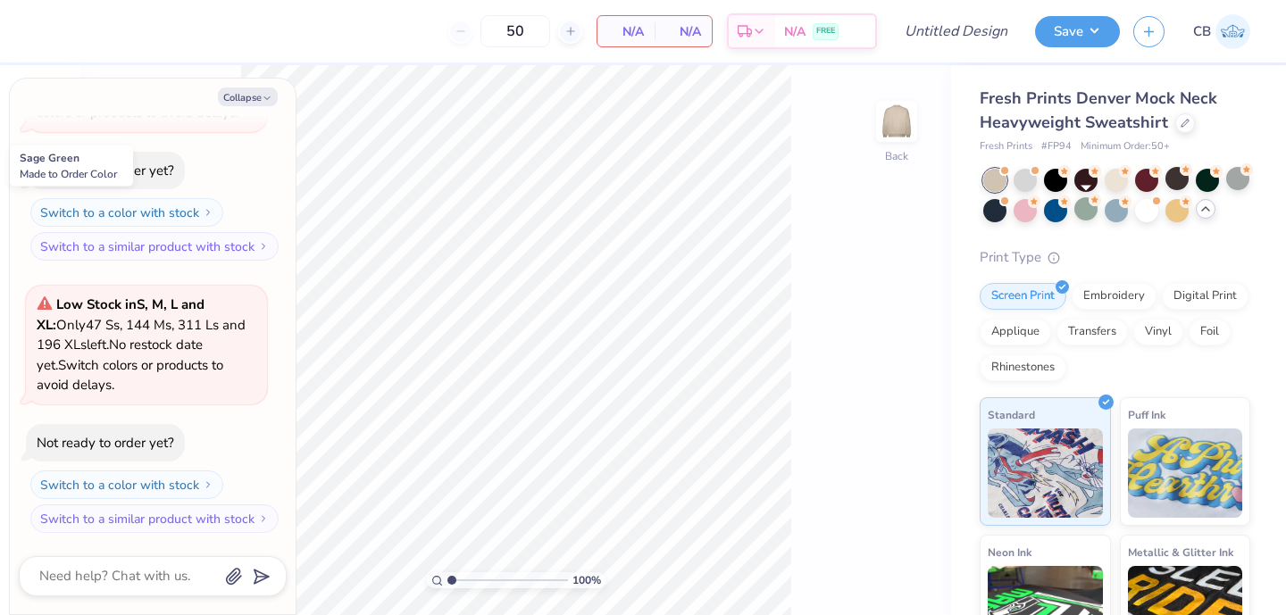
scroll to position [1429, 0]
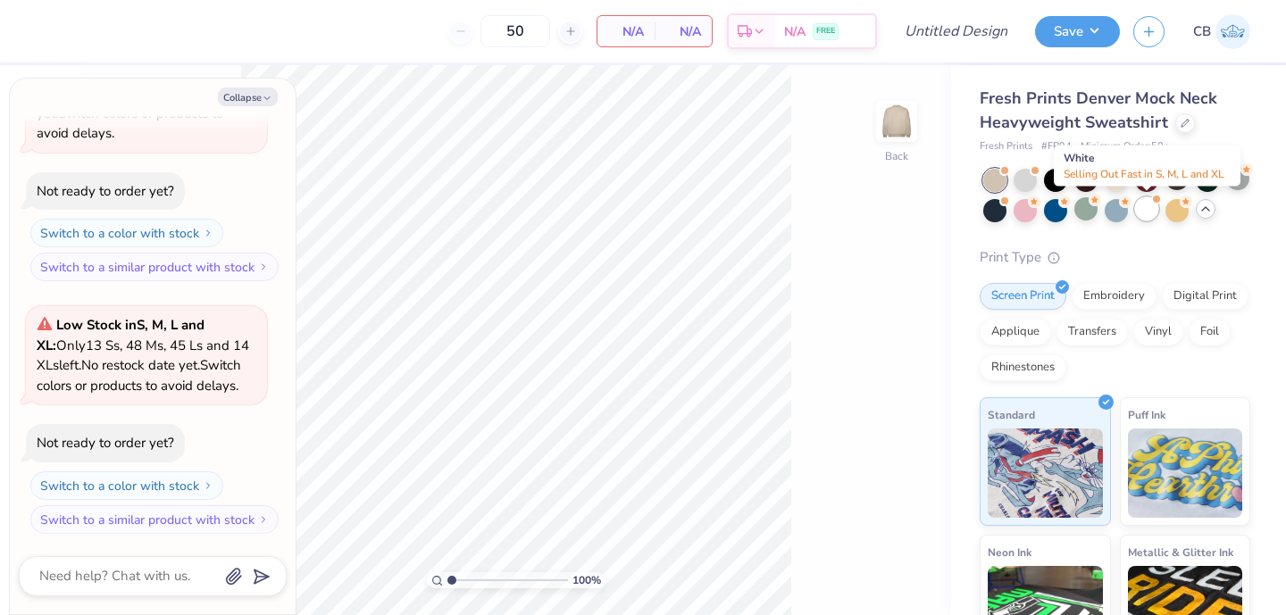
click at [1144, 204] on div at bounding box center [1146, 208] width 23 height 23
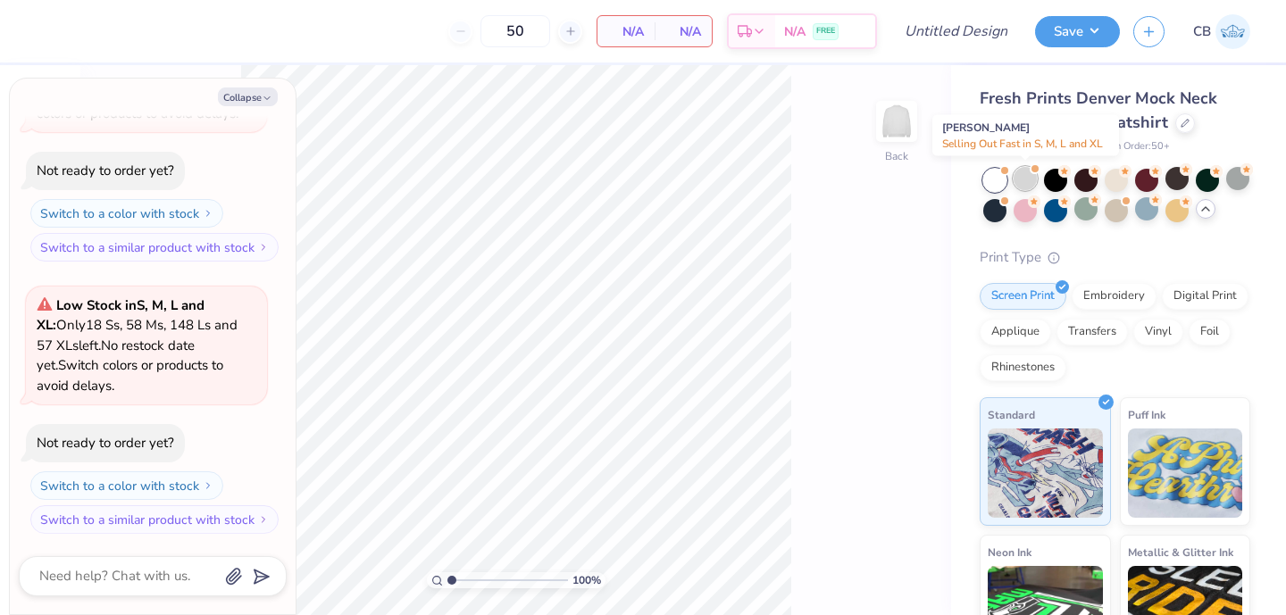
click at [1020, 180] on div at bounding box center [1024, 178] width 23 height 23
type textarea "x"
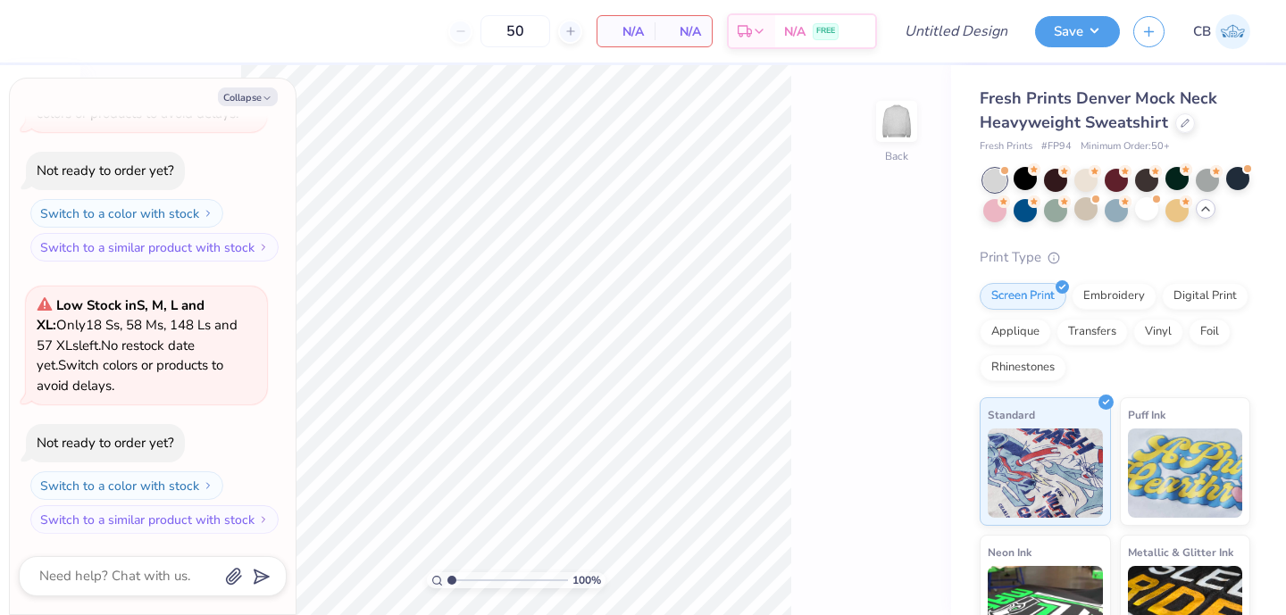
scroll to position [1974, 0]
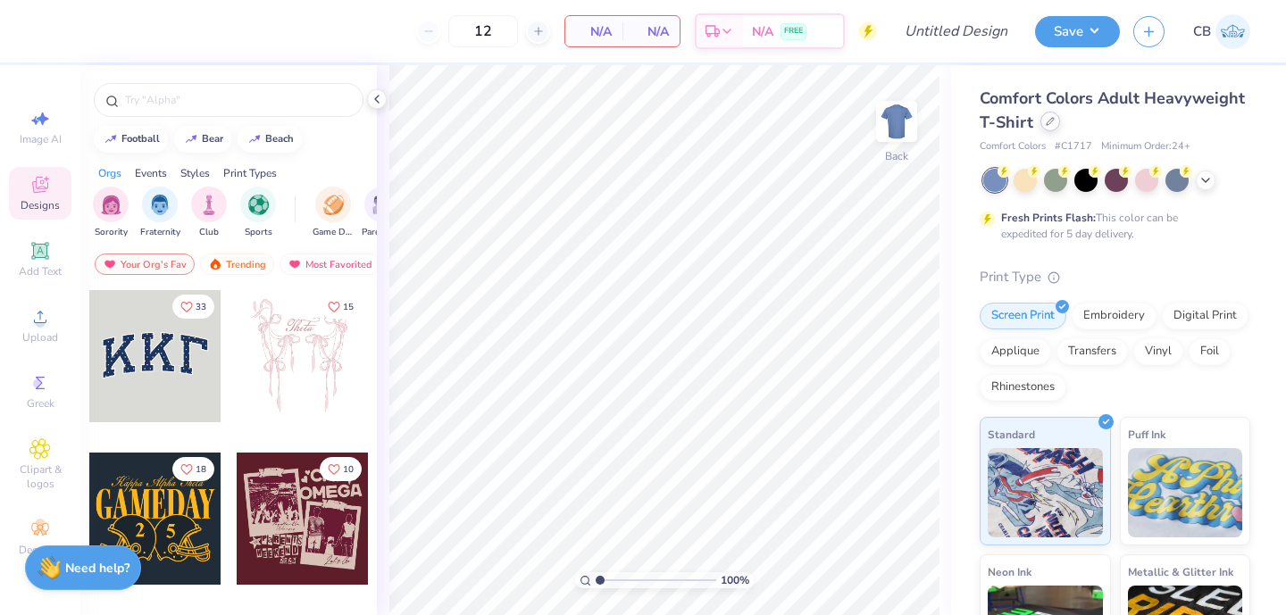
click at [1052, 129] on div at bounding box center [1050, 122] width 20 height 20
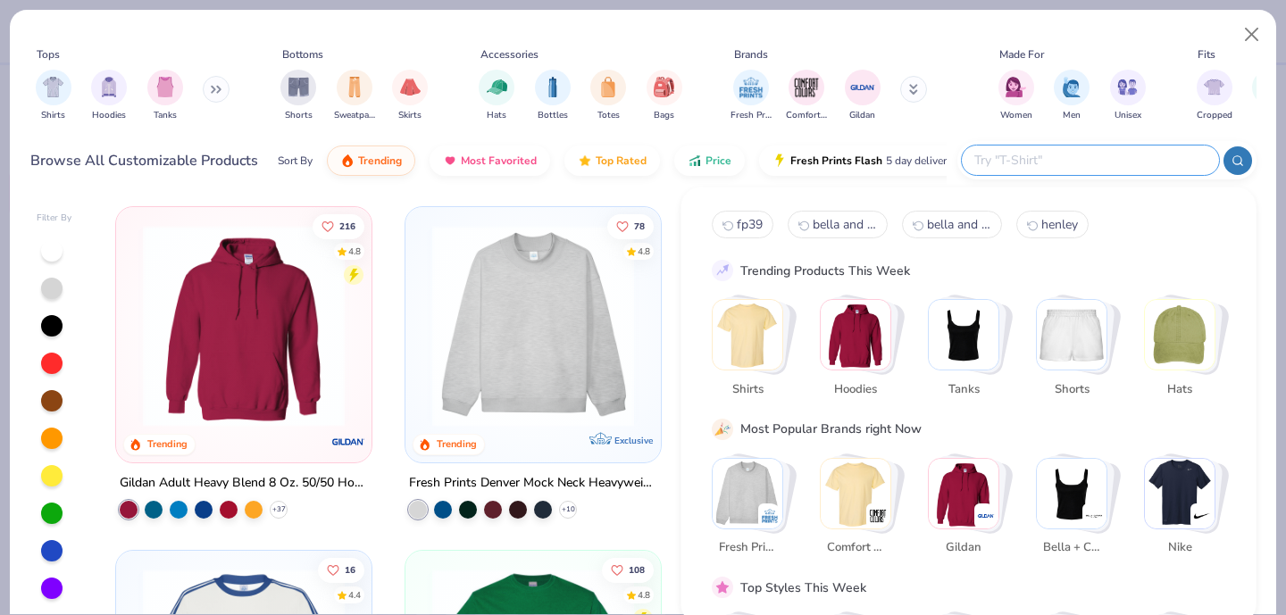
click at [1118, 160] on input "text" at bounding box center [1089, 160] width 234 height 21
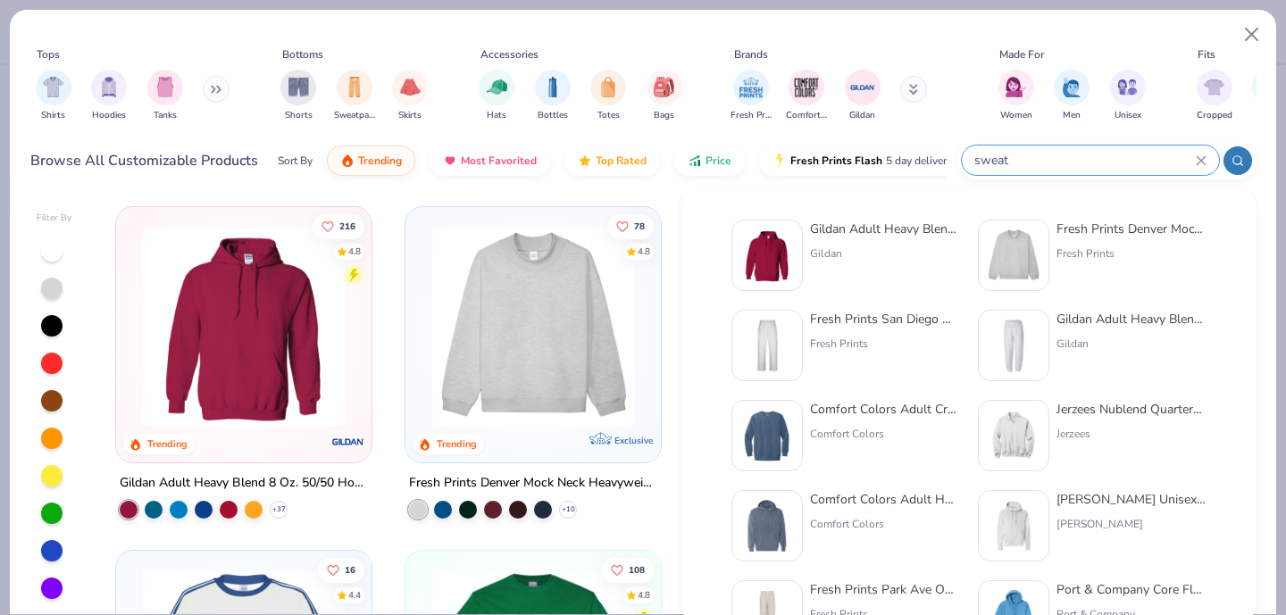
type input "sweat"
click at [787, 348] on img at bounding box center [766, 345] width 55 height 55
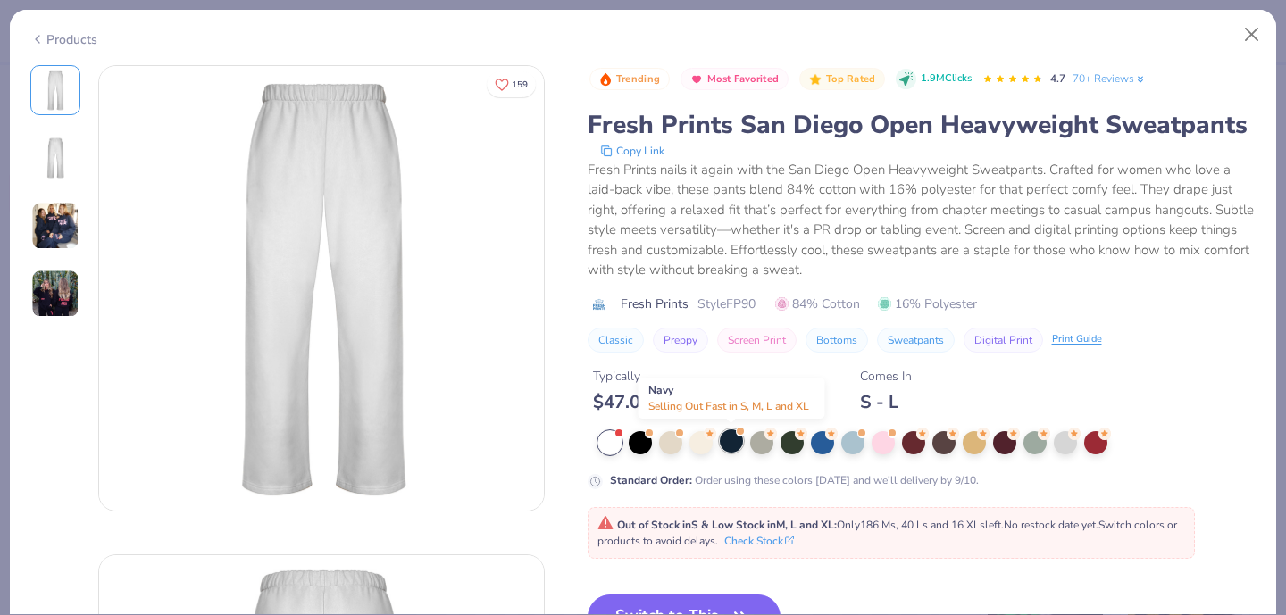
click at [739, 443] on div at bounding box center [731, 440] width 23 height 23
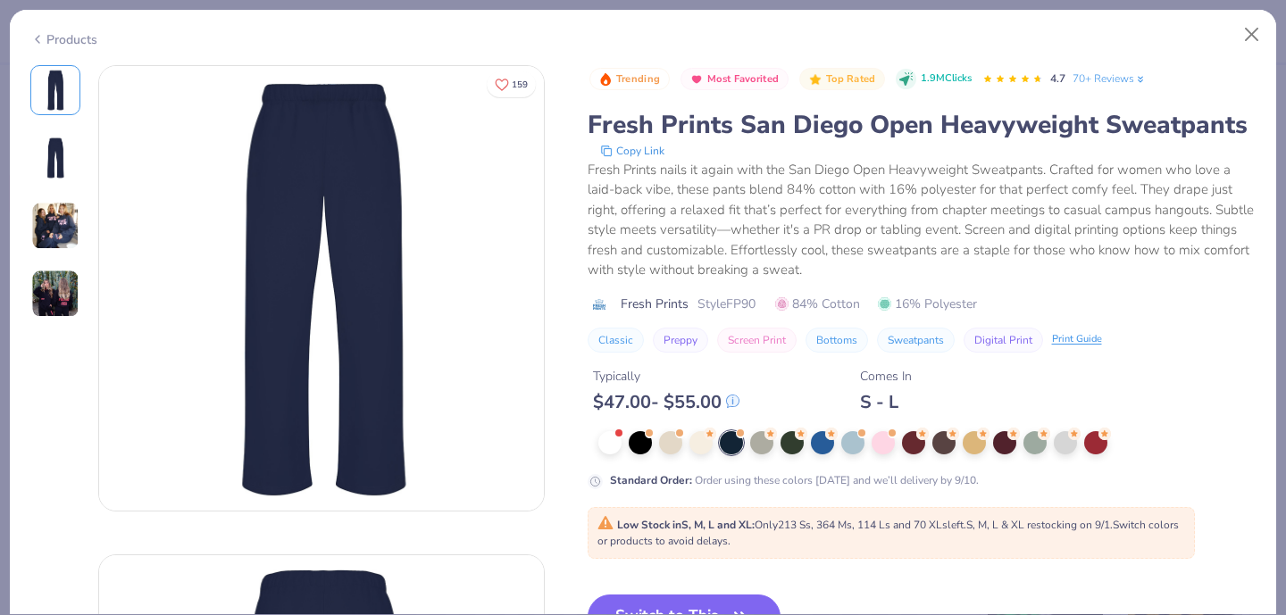
scroll to position [1, 0]
click at [1070, 338] on div "Print Guide" at bounding box center [1077, 336] width 50 height 15
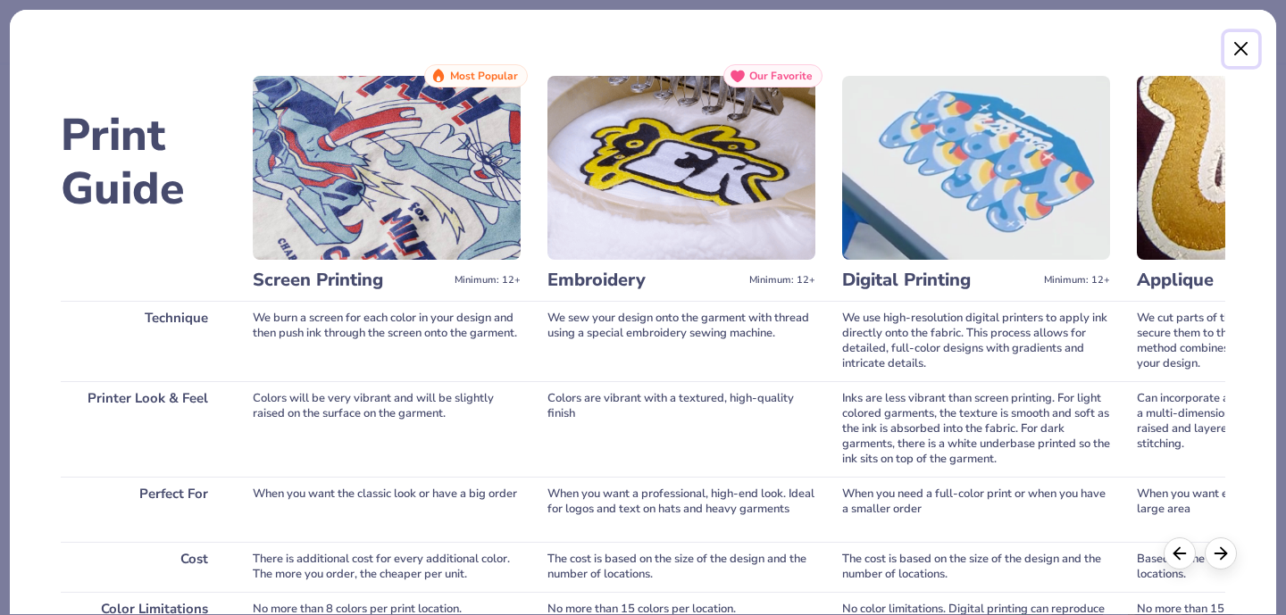
click at [1227, 57] on button "Close" at bounding box center [1241, 49] width 34 height 34
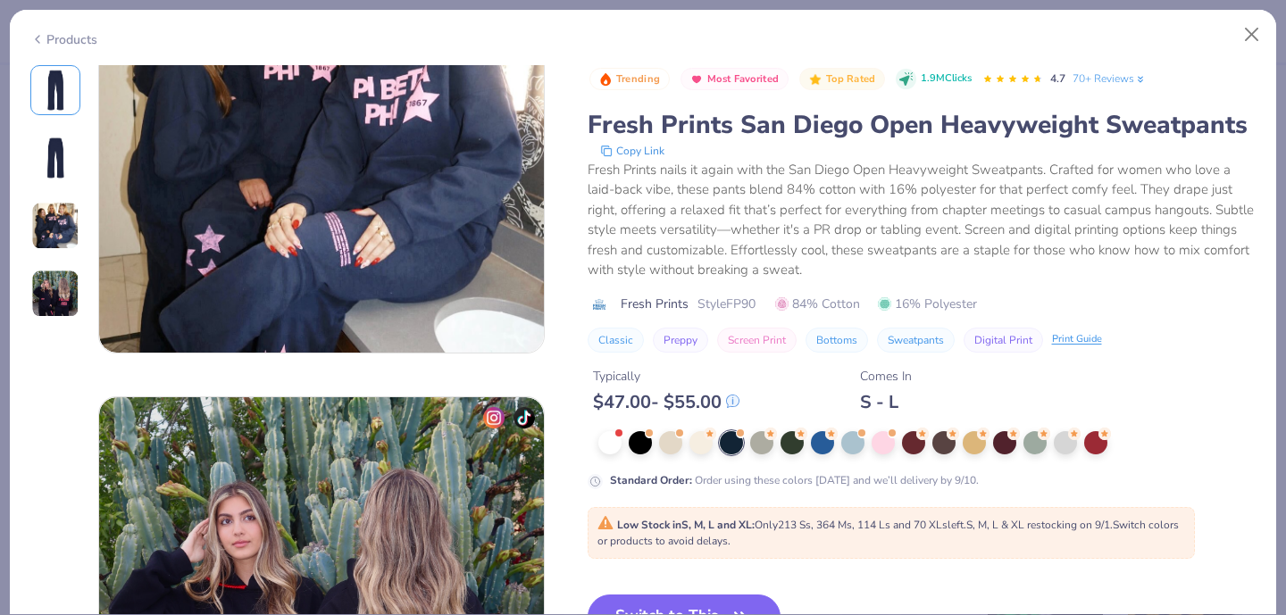
scroll to position [1132, 0]
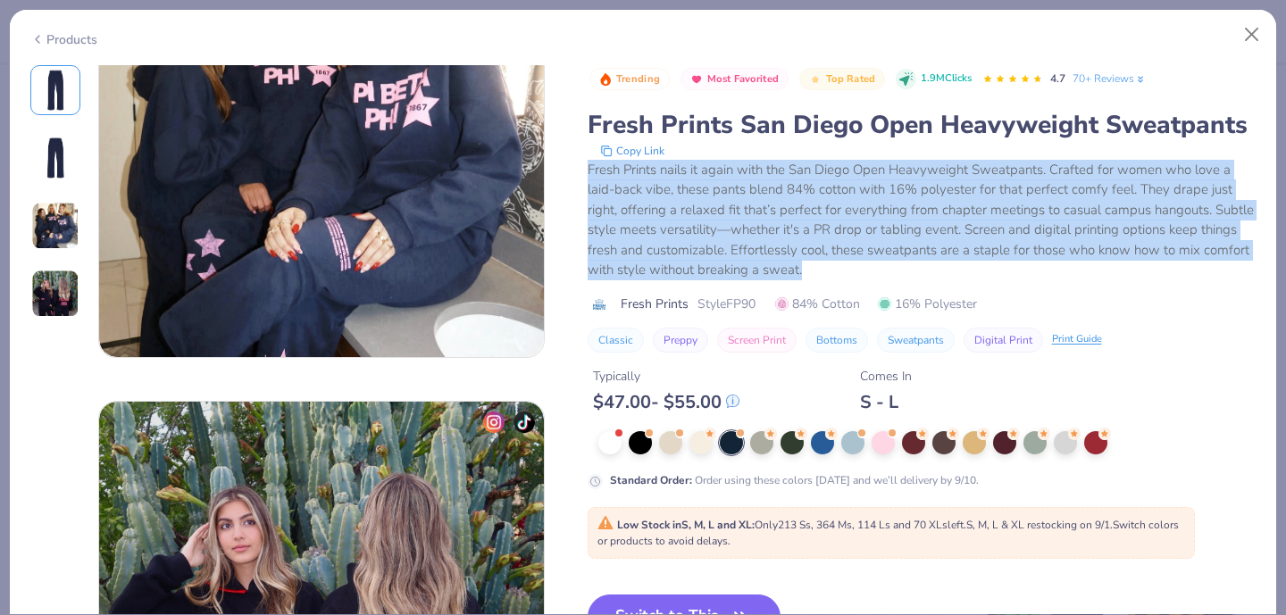
drag, startPoint x: 587, startPoint y: 171, endPoint x: 829, endPoint y: 272, distance: 261.3
click at [829, 272] on div "Fresh Prints nails it again with the San Diego Open Heavyweight Sweatpants. Cra…" at bounding box center [921, 220] width 669 height 121
click at [828, 272] on div "Fresh Prints nails it again with the San Diego Open Heavyweight Sweatpants. Cra…" at bounding box center [921, 220] width 669 height 121
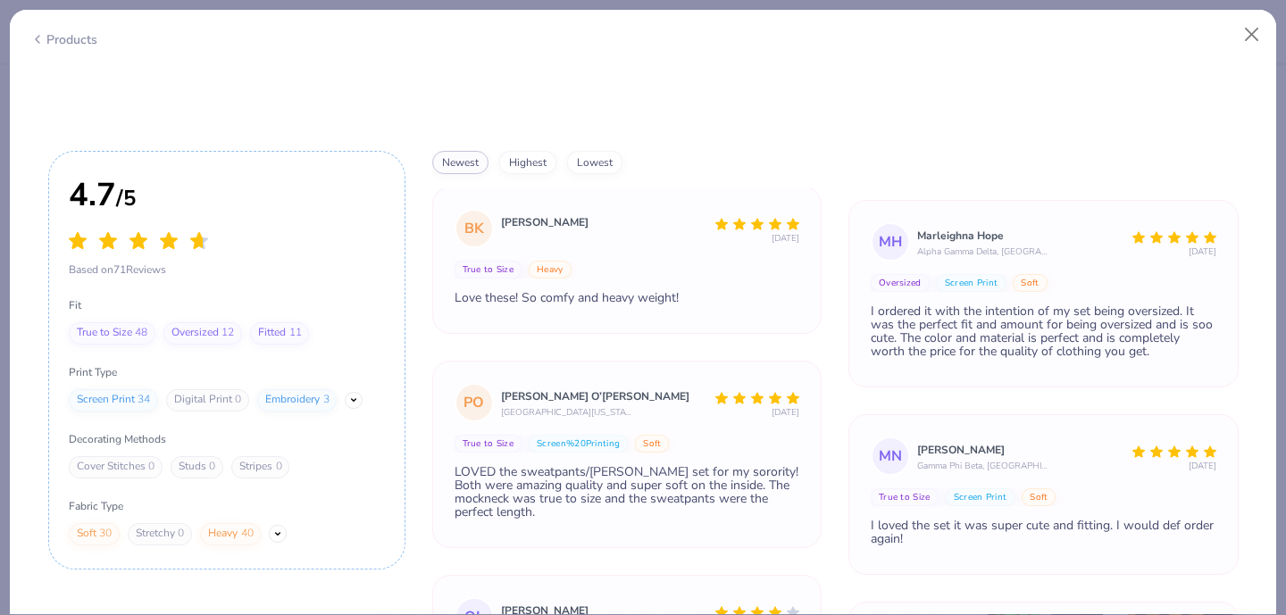
scroll to position [188, 0]
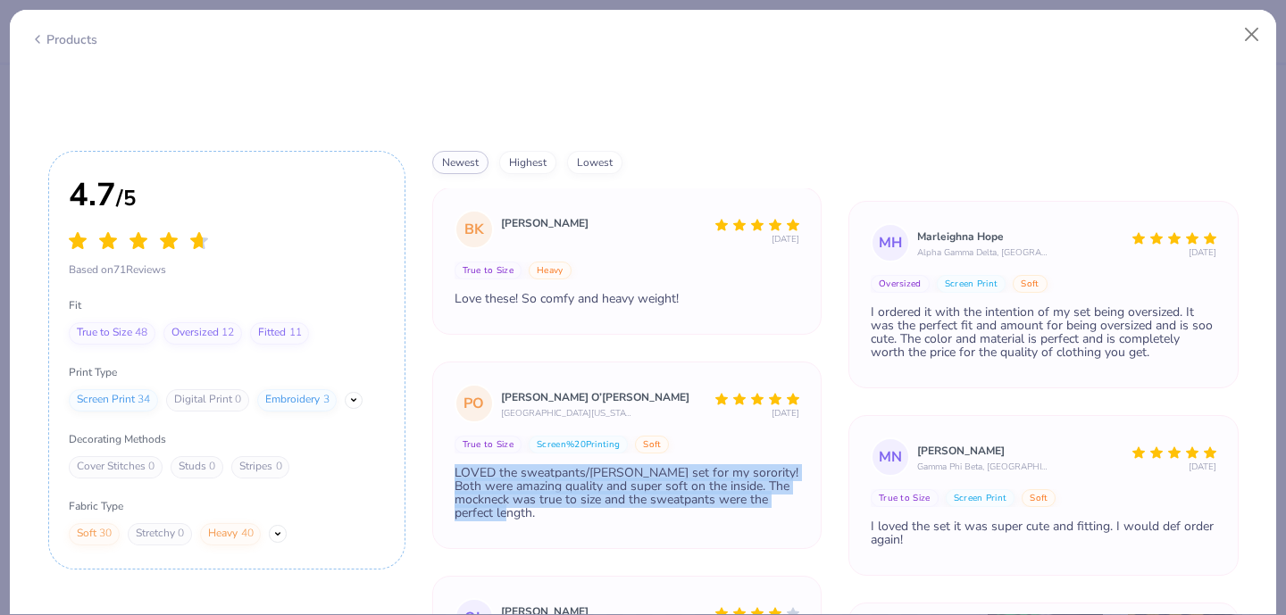
drag, startPoint x: 451, startPoint y: 475, endPoint x: 573, endPoint y: 512, distance: 127.7
click at [573, 512] on div "PO [PERSON_NAME] O’[PERSON_NAME] University of [US_STATE] [DATE] True to Size S…" at bounding box center [627, 455] width 390 height 187
click at [552, 510] on div "LOVED the sweatpants/[PERSON_NAME] set for my sorority! Both were amazing quali…" at bounding box center [627, 493] width 346 height 54
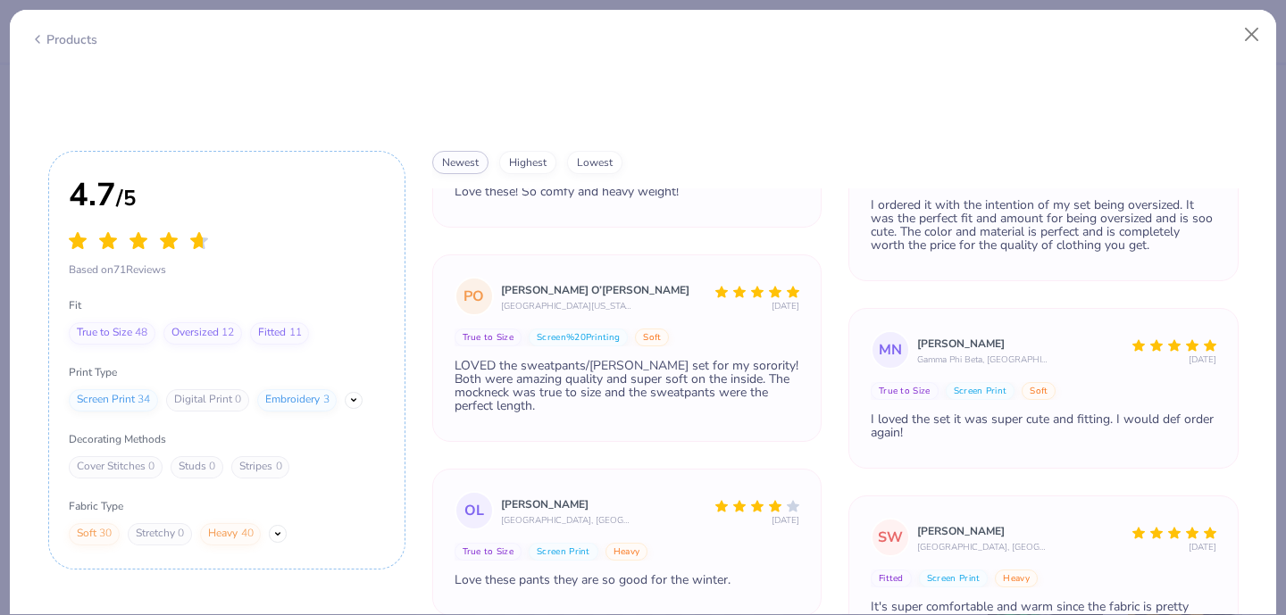
scroll to position [272, 0]
